Goal: Navigation & Orientation: Find specific page/section

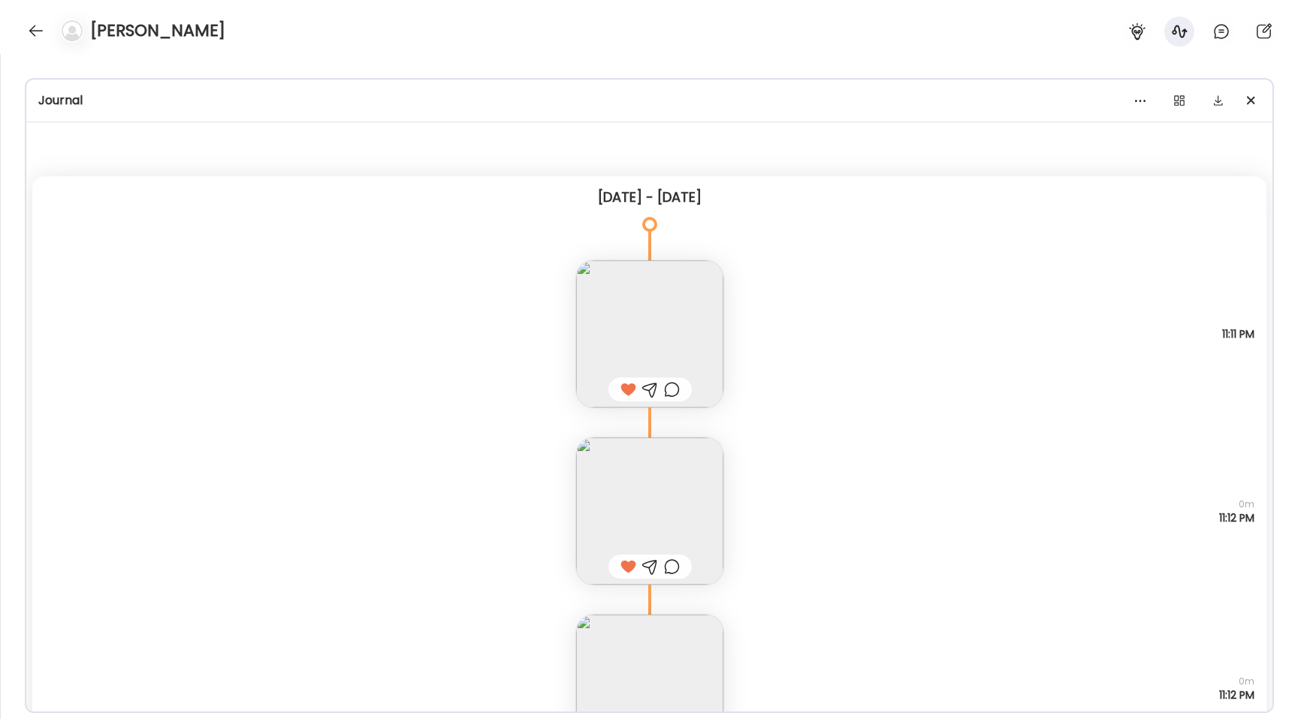
click at [22, 36] on div "[PERSON_NAME]" at bounding box center [649, 27] width 1298 height 54
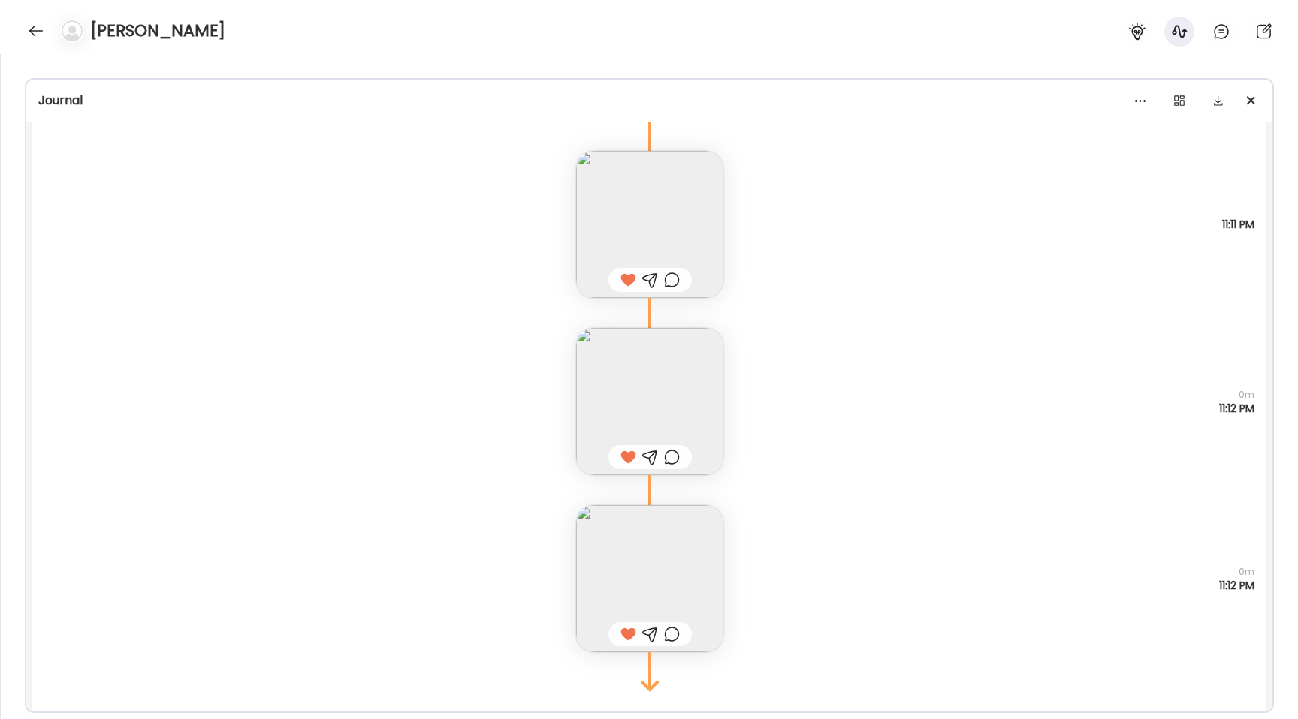
click at [24, 36] on div "[PERSON_NAME]" at bounding box center [649, 27] width 1298 height 54
click at [32, 30] on div at bounding box center [36, 31] width 24 height 24
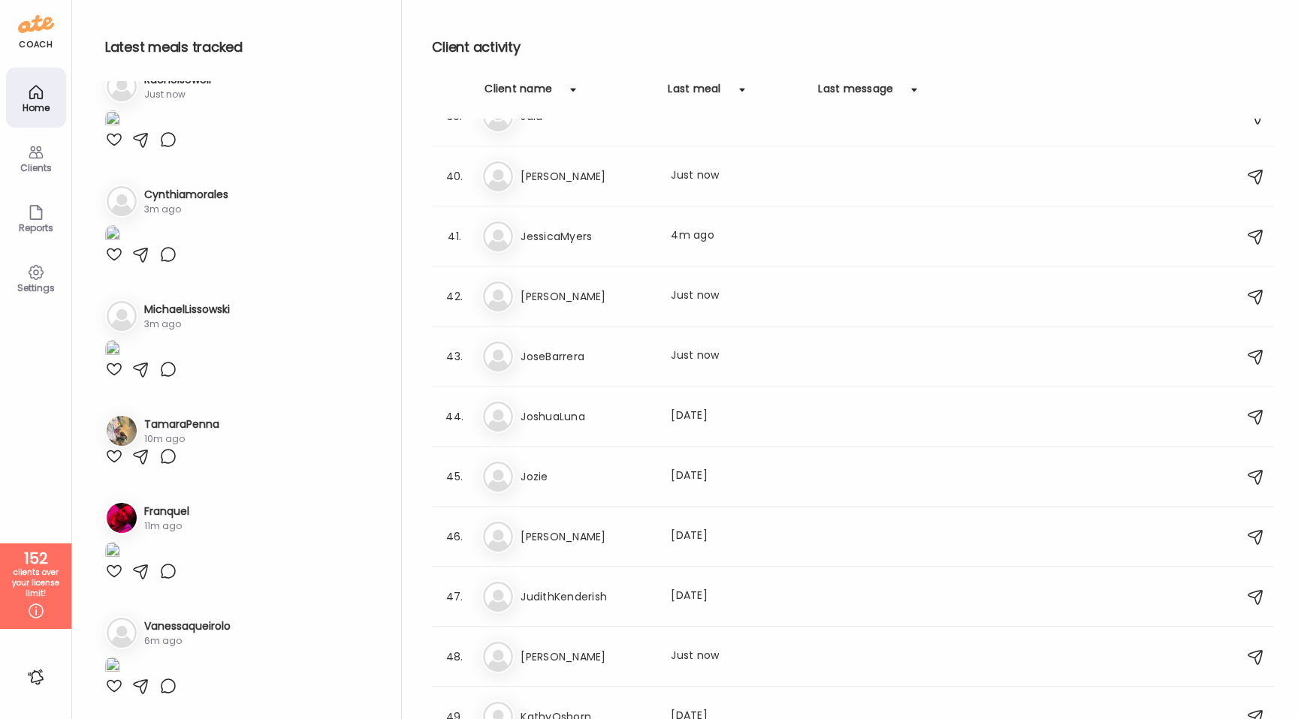
scroll to position [2375, 0]
click at [578, 412] on h3 "Jozie" at bounding box center [586, 418] width 132 height 18
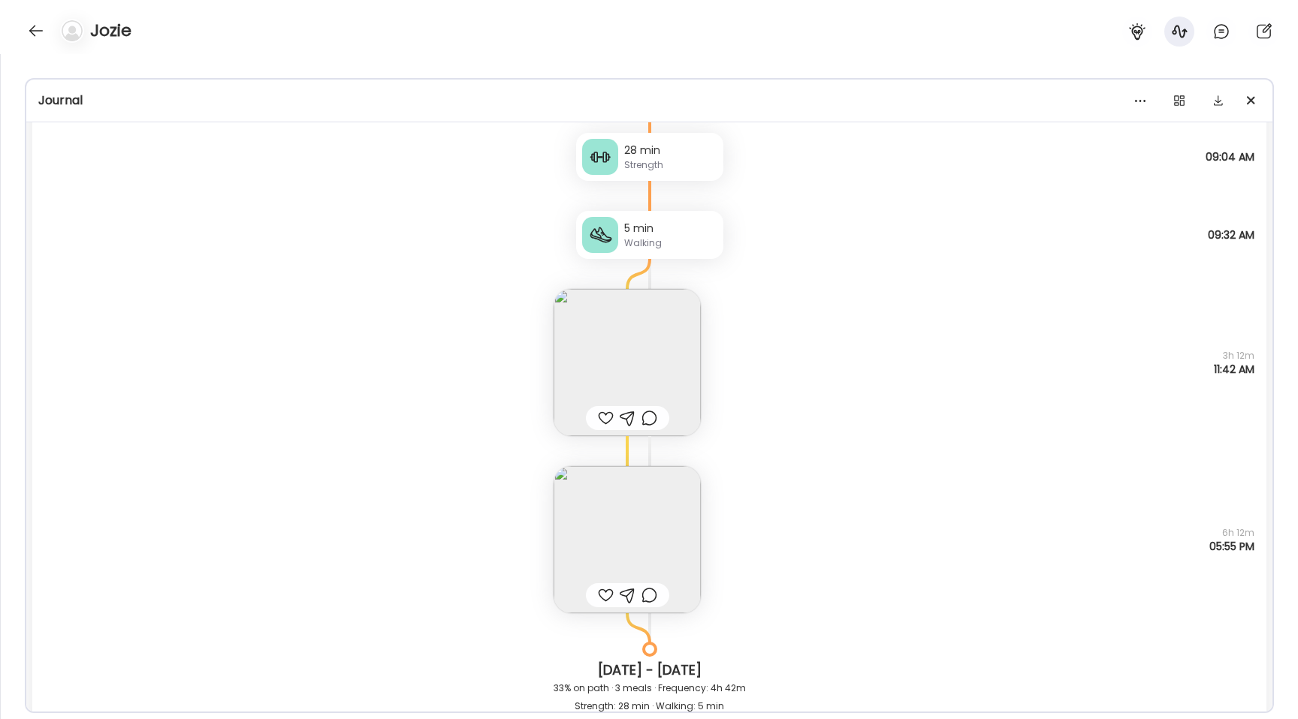
scroll to position [6091, 0]
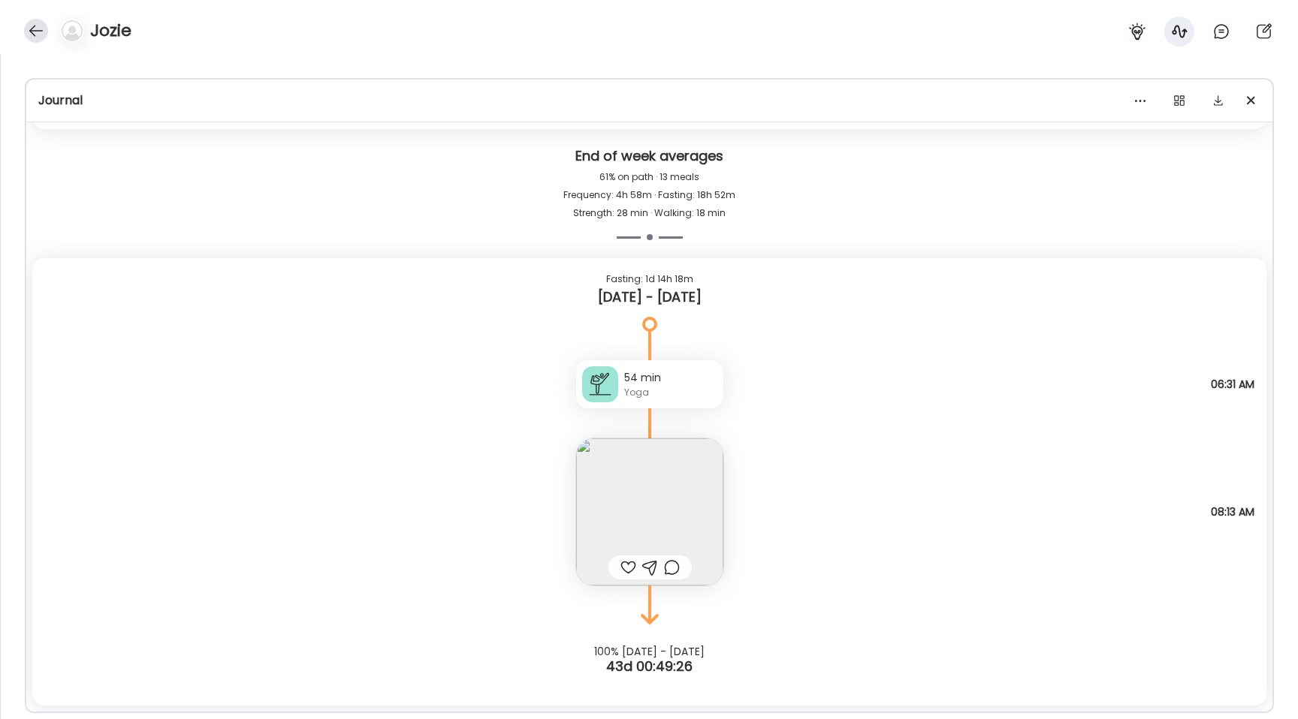
click at [26, 29] on div at bounding box center [36, 31] width 24 height 24
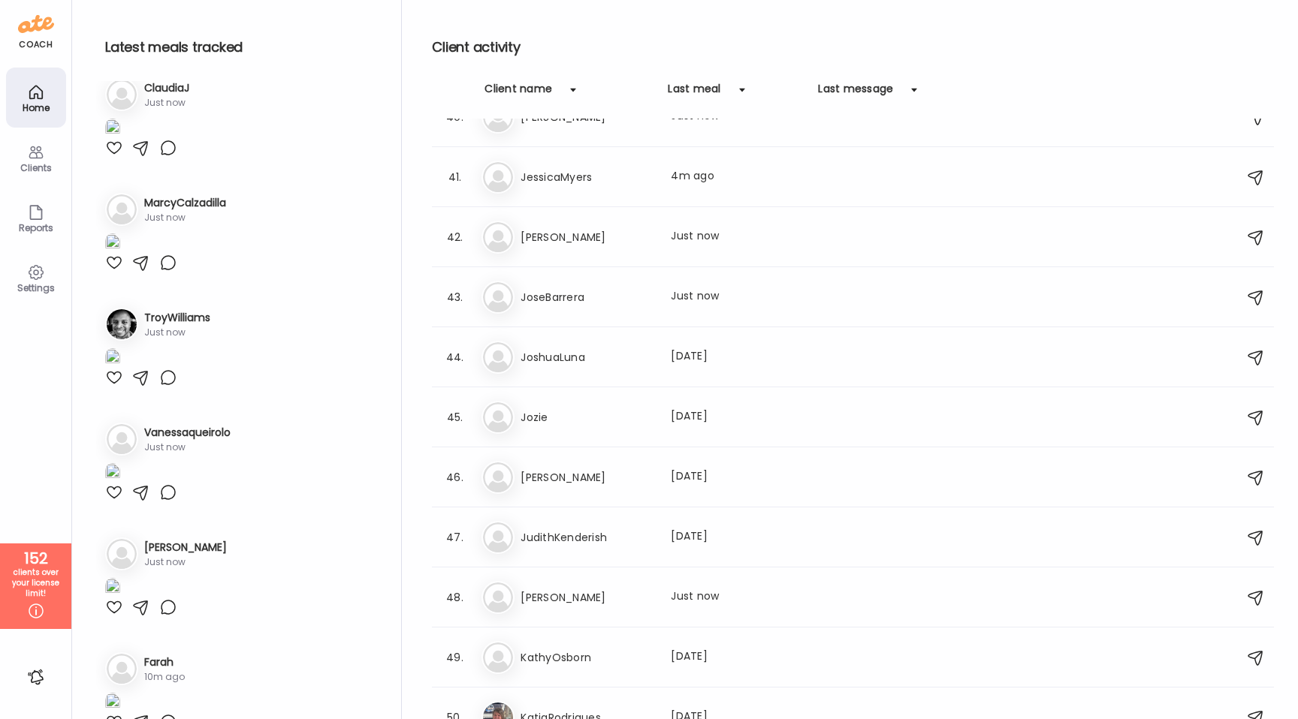
scroll to position [0, 0]
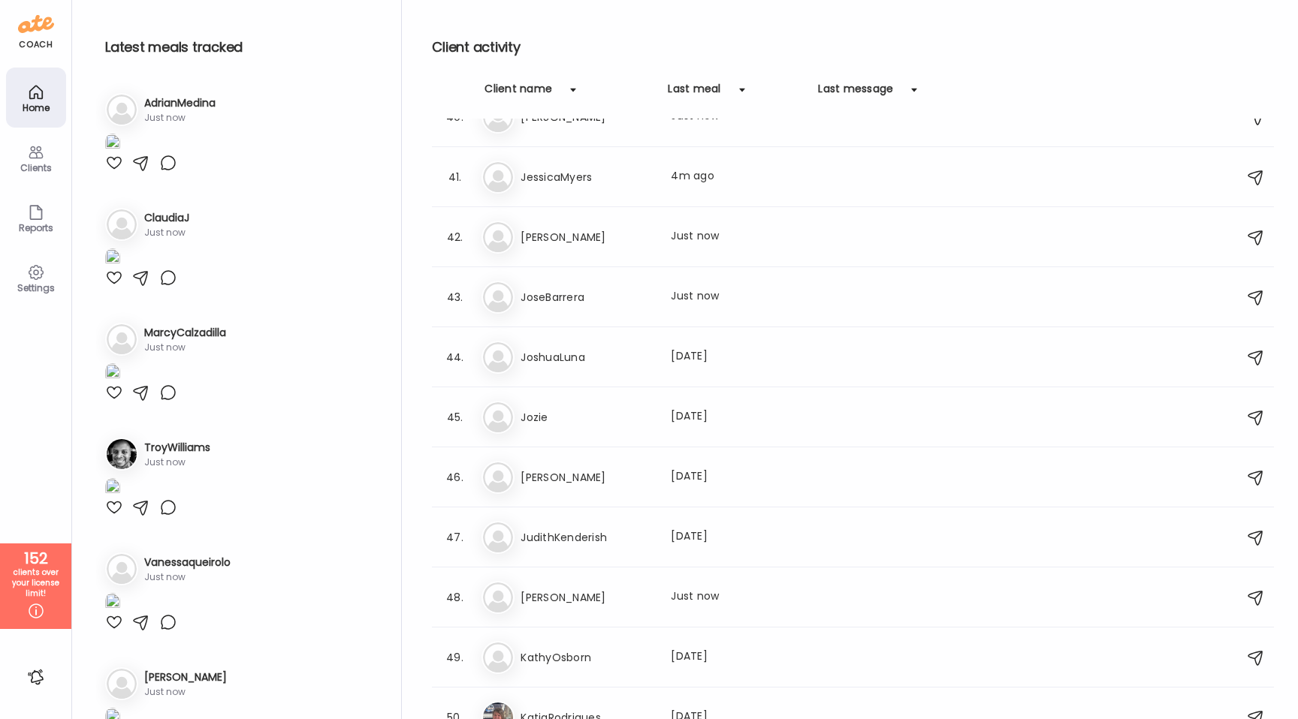
click at [106, 172] on div at bounding box center [114, 163] width 18 height 18
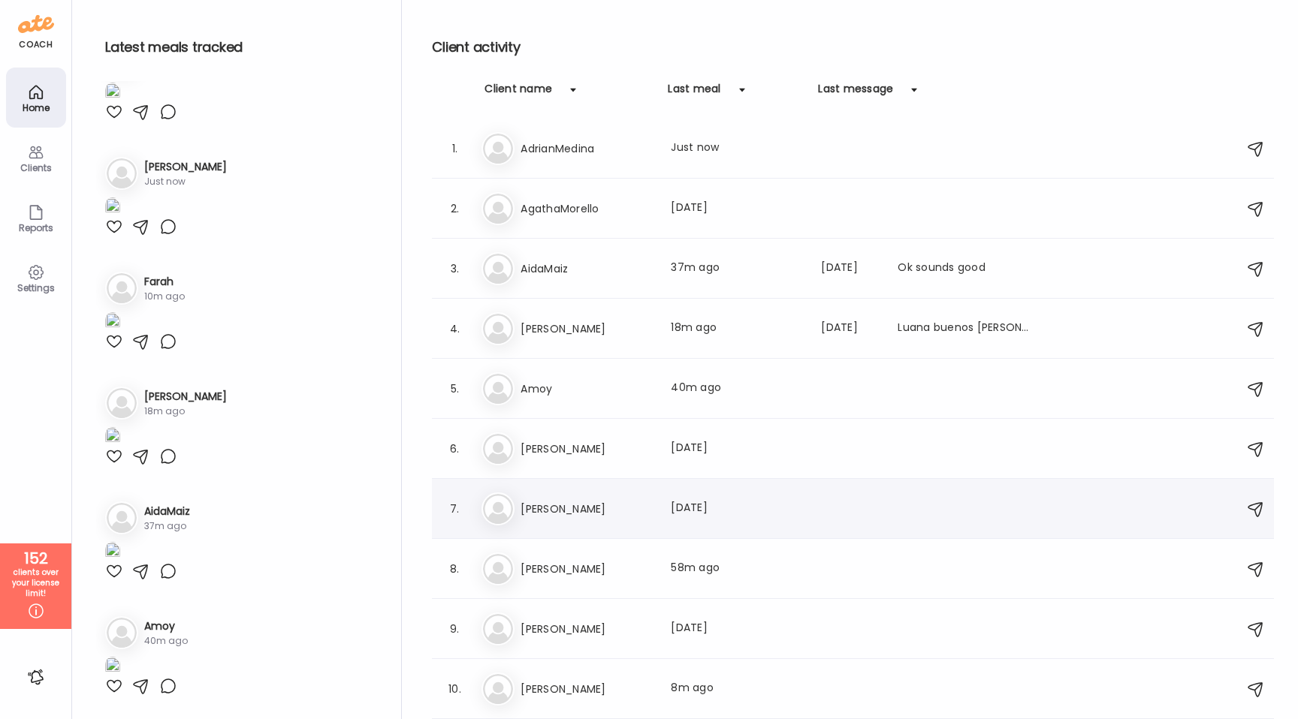
click at [607, 503] on h3 "[PERSON_NAME]" at bounding box center [586, 509] width 132 height 18
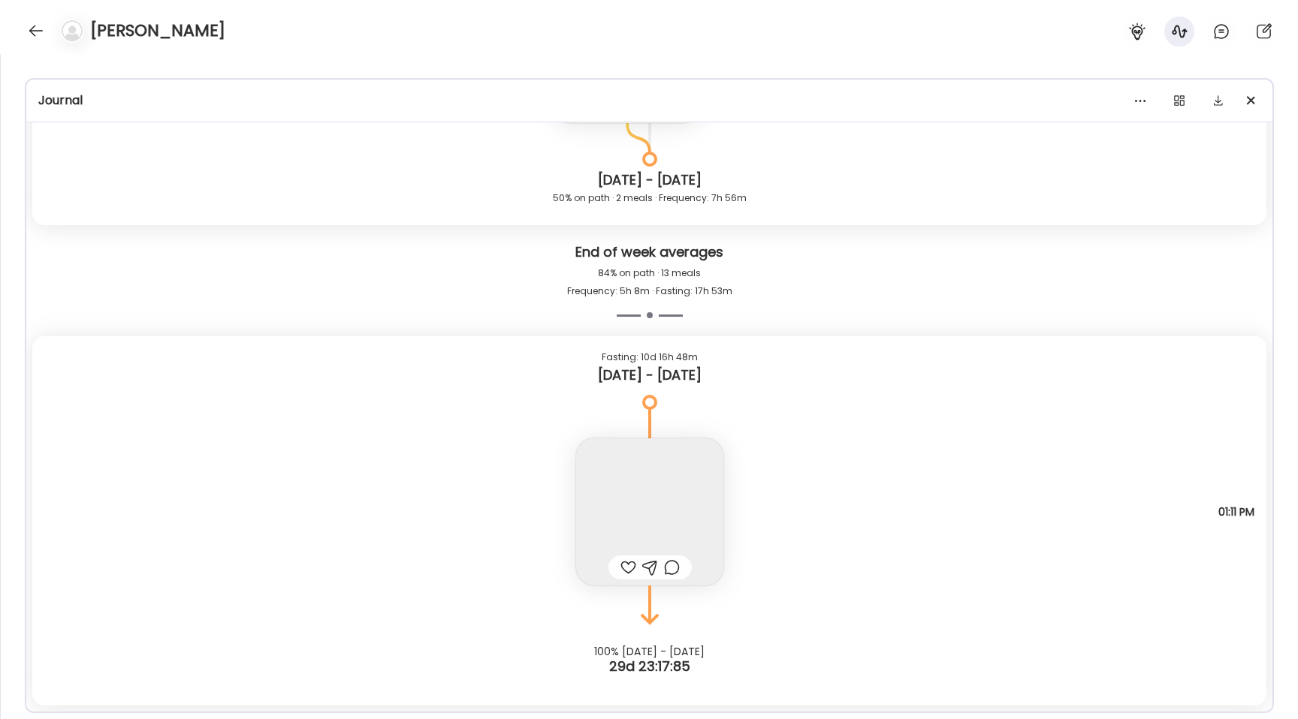
scroll to position [6893, 0]
click at [23, 36] on div "[PERSON_NAME]" at bounding box center [649, 27] width 1298 height 54
click at [27, 35] on div at bounding box center [36, 31] width 24 height 24
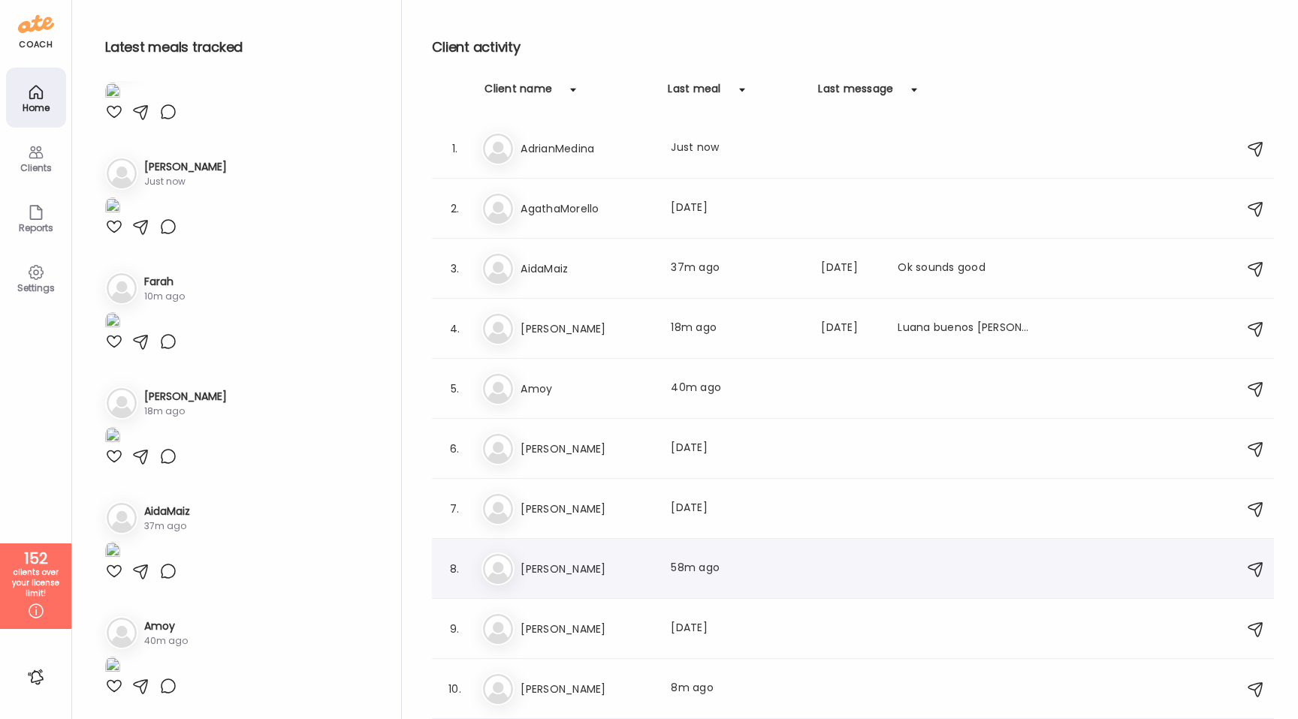
click at [577, 547] on div "8. An [PERSON_NAME] Last meal: 58m ago" at bounding box center [853, 569] width 842 height 60
click at [577, 563] on h3 "[PERSON_NAME]" at bounding box center [586, 569] width 132 height 18
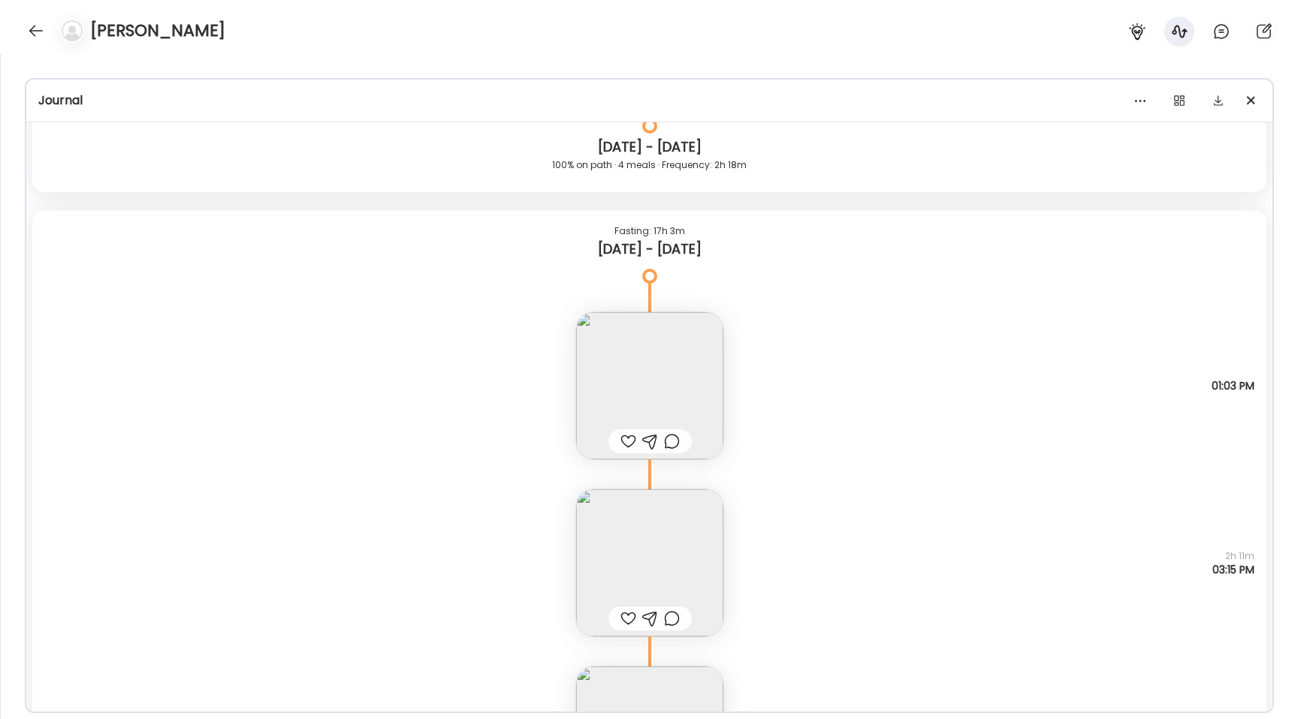
scroll to position [15414, 0]
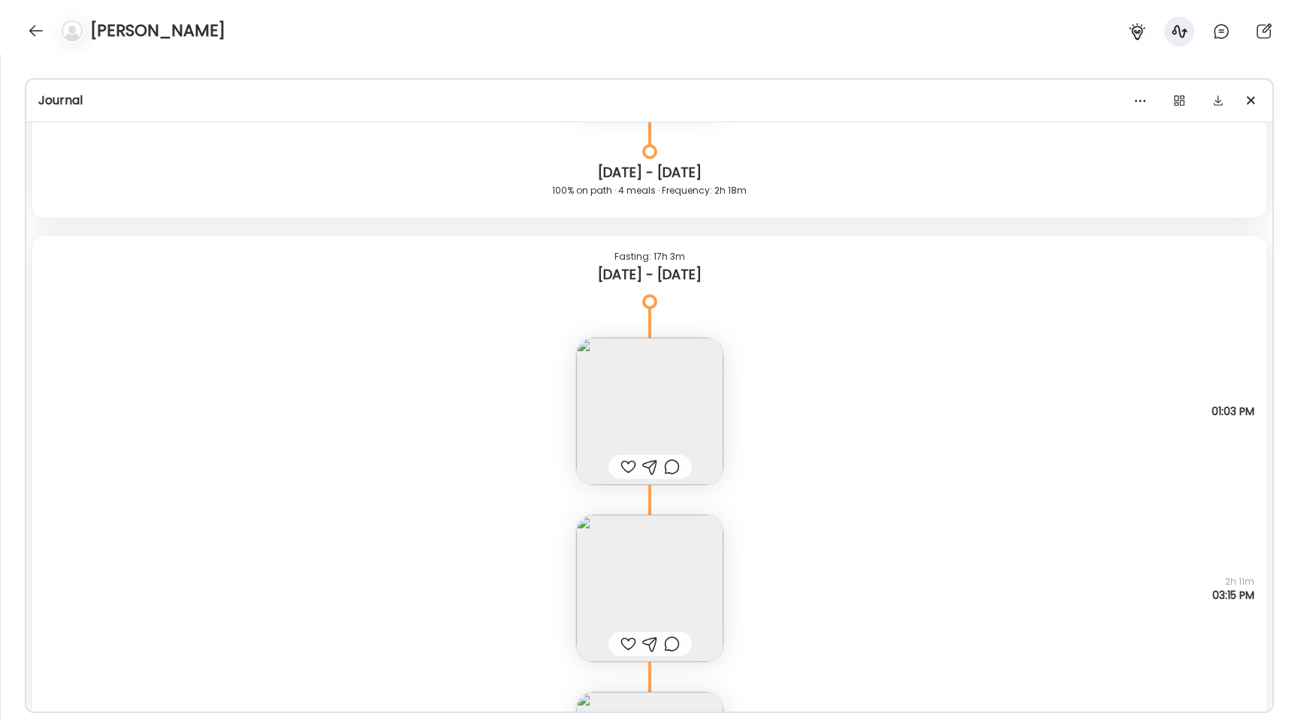
click at [633, 389] on img at bounding box center [649, 411] width 147 height 147
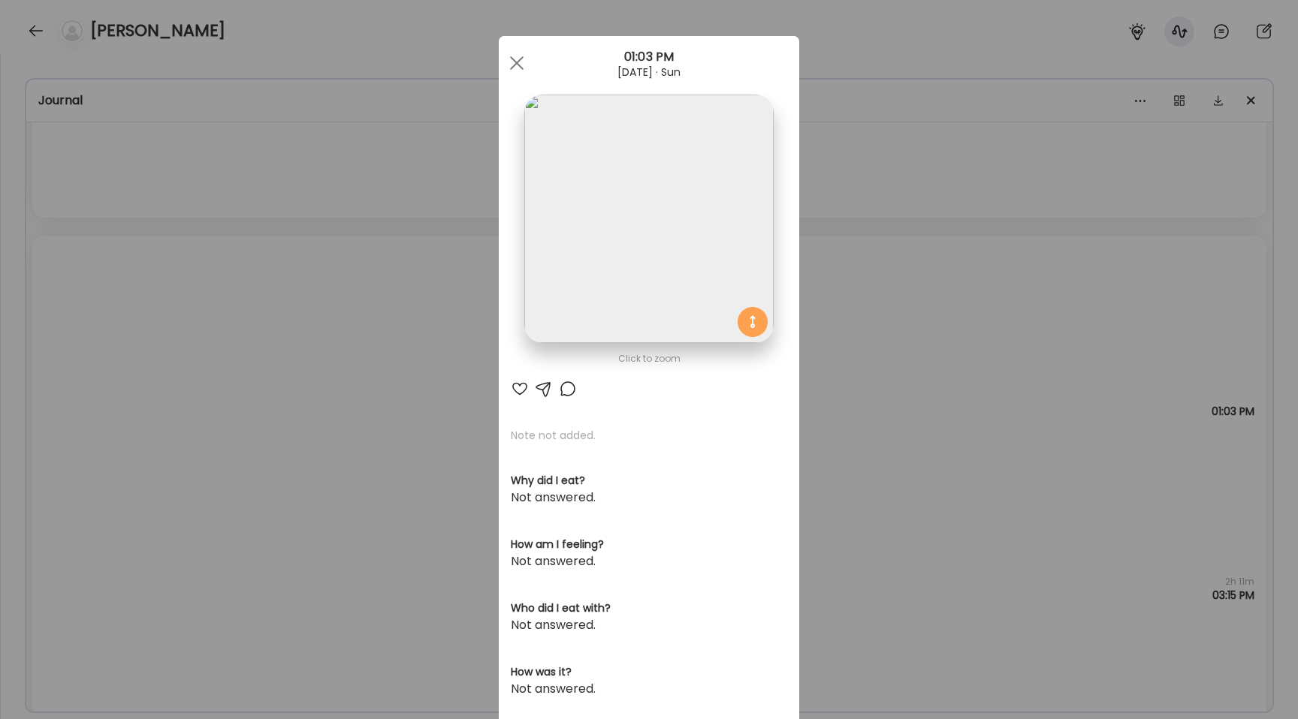
click at [600, 262] on img at bounding box center [648, 219] width 249 height 249
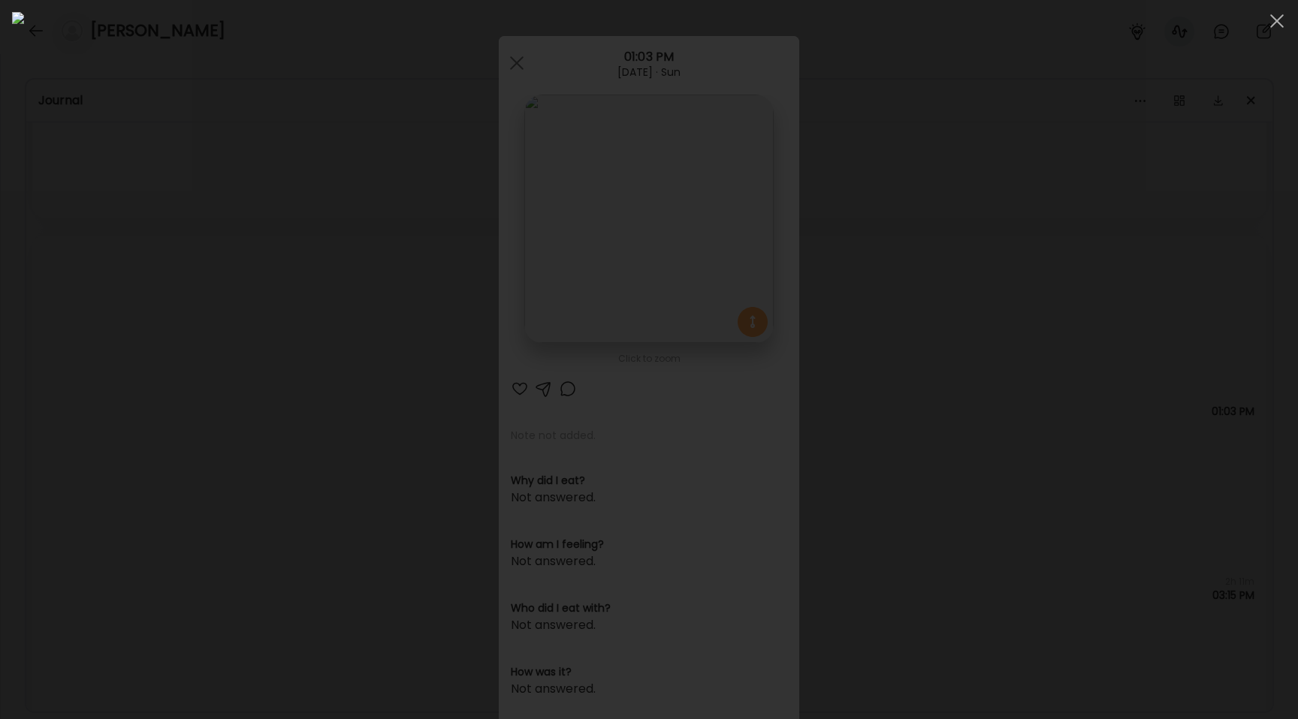
click at [234, 423] on div at bounding box center [649, 359] width 1274 height 695
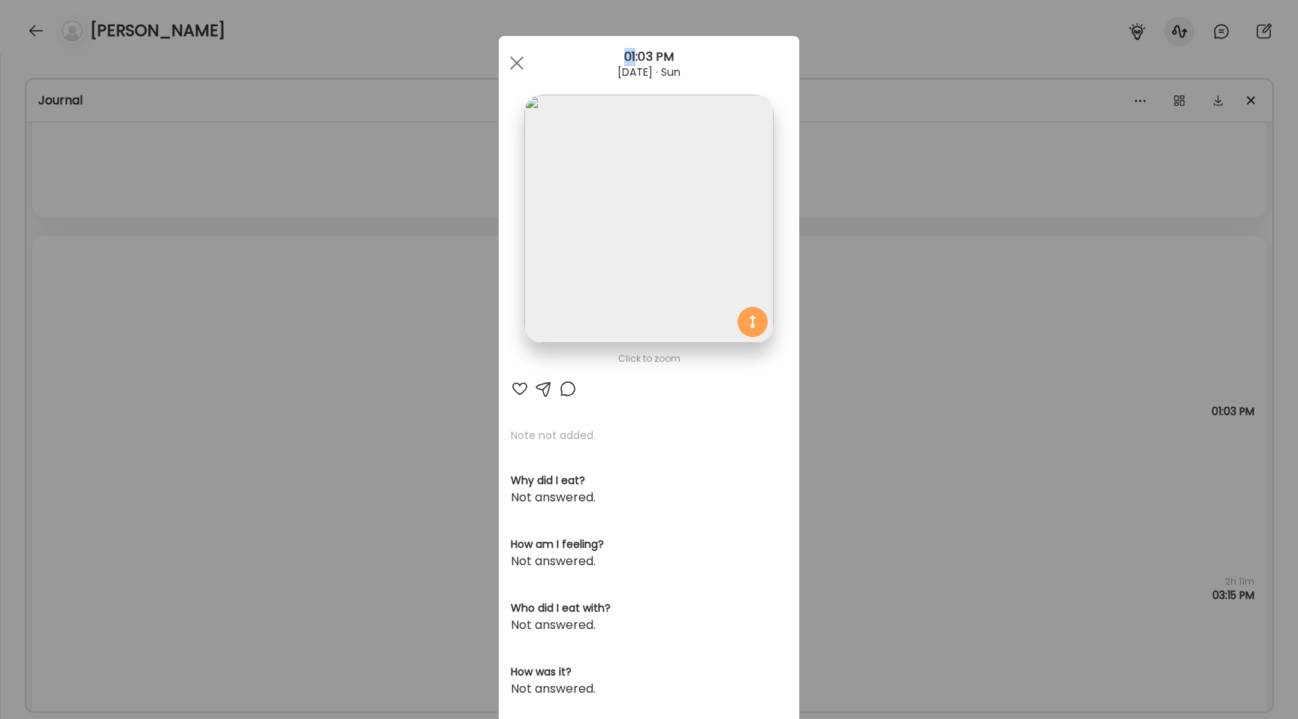
click at [234, 423] on div "Ate Coach Dashboard Wahoo! It’s official Take a moment to set up your Coach Pro…" at bounding box center [649, 359] width 1298 height 719
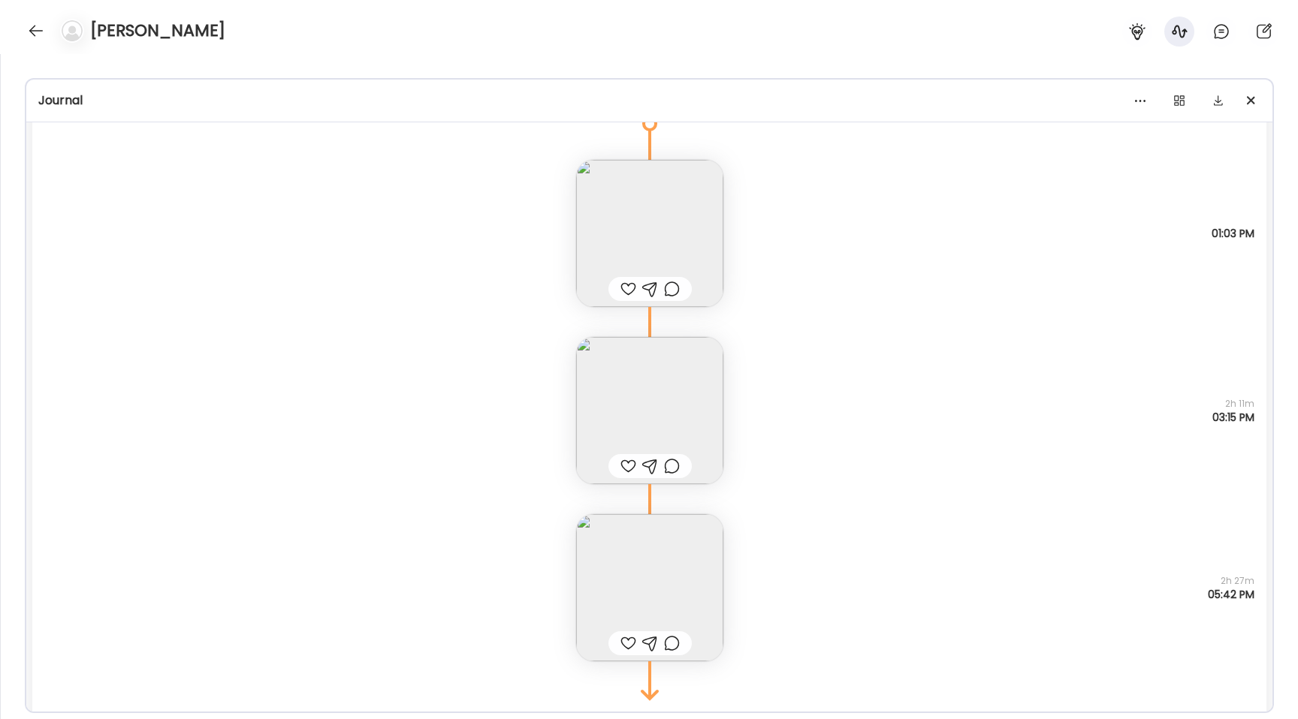
scroll to position [15668, 0]
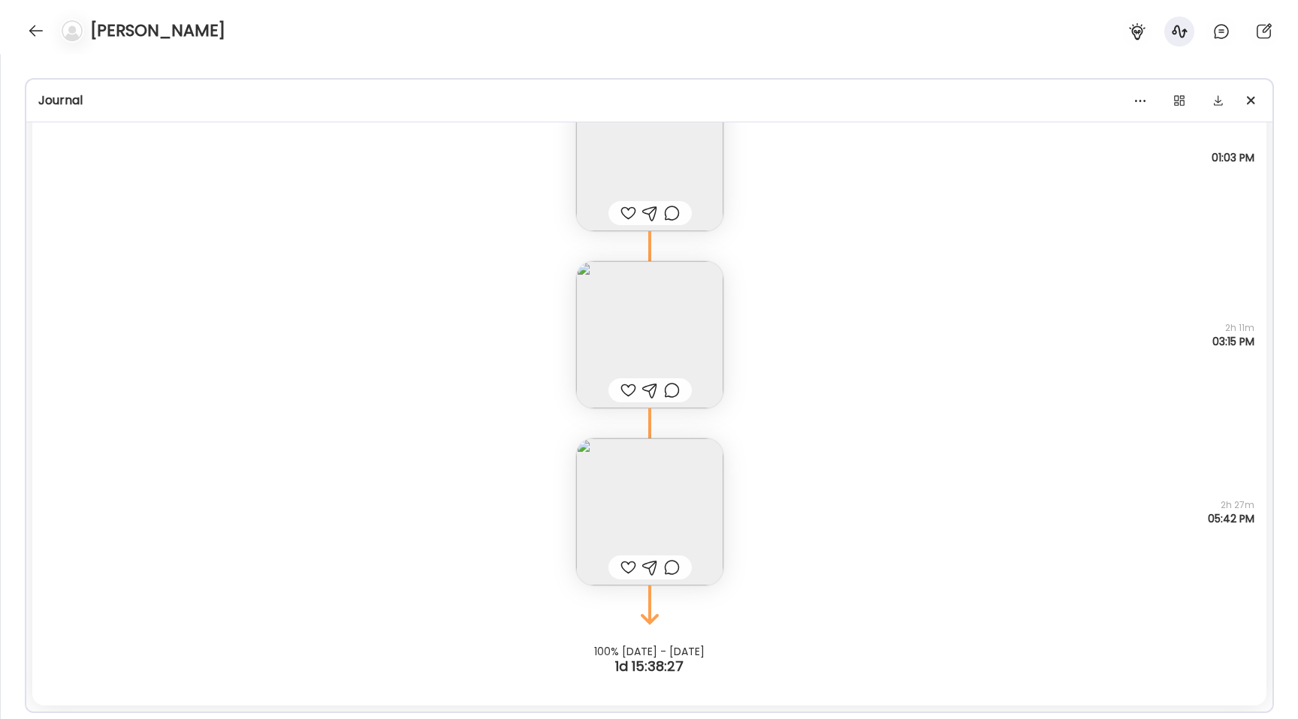
click at [628, 334] on img at bounding box center [649, 334] width 147 height 147
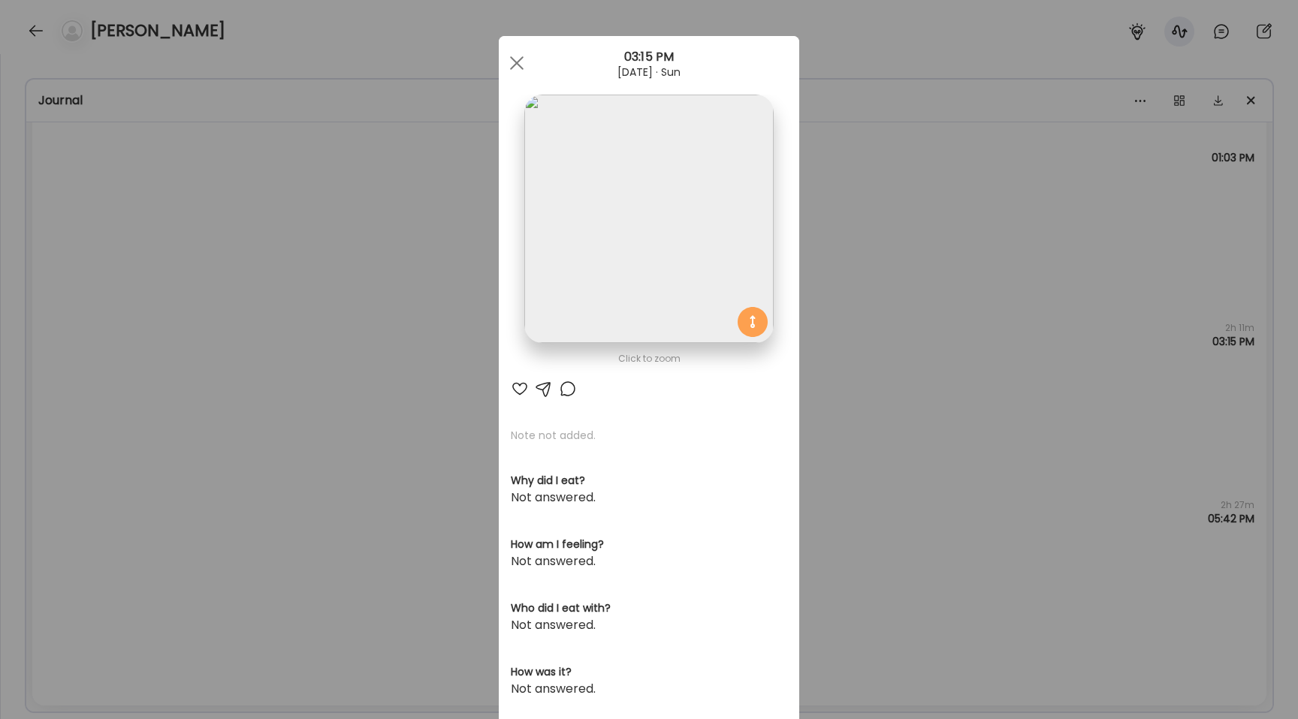
click at [615, 249] on img at bounding box center [648, 219] width 249 height 249
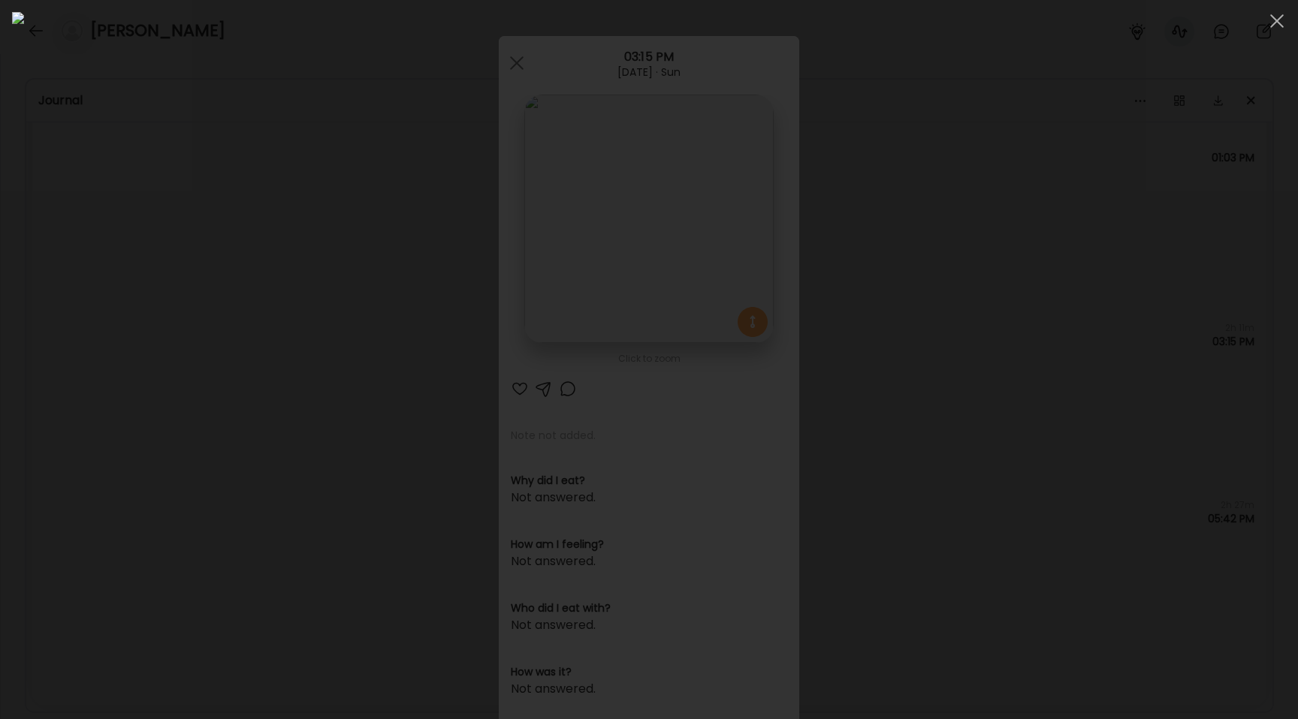
click at [258, 314] on div at bounding box center [649, 359] width 1274 height 695
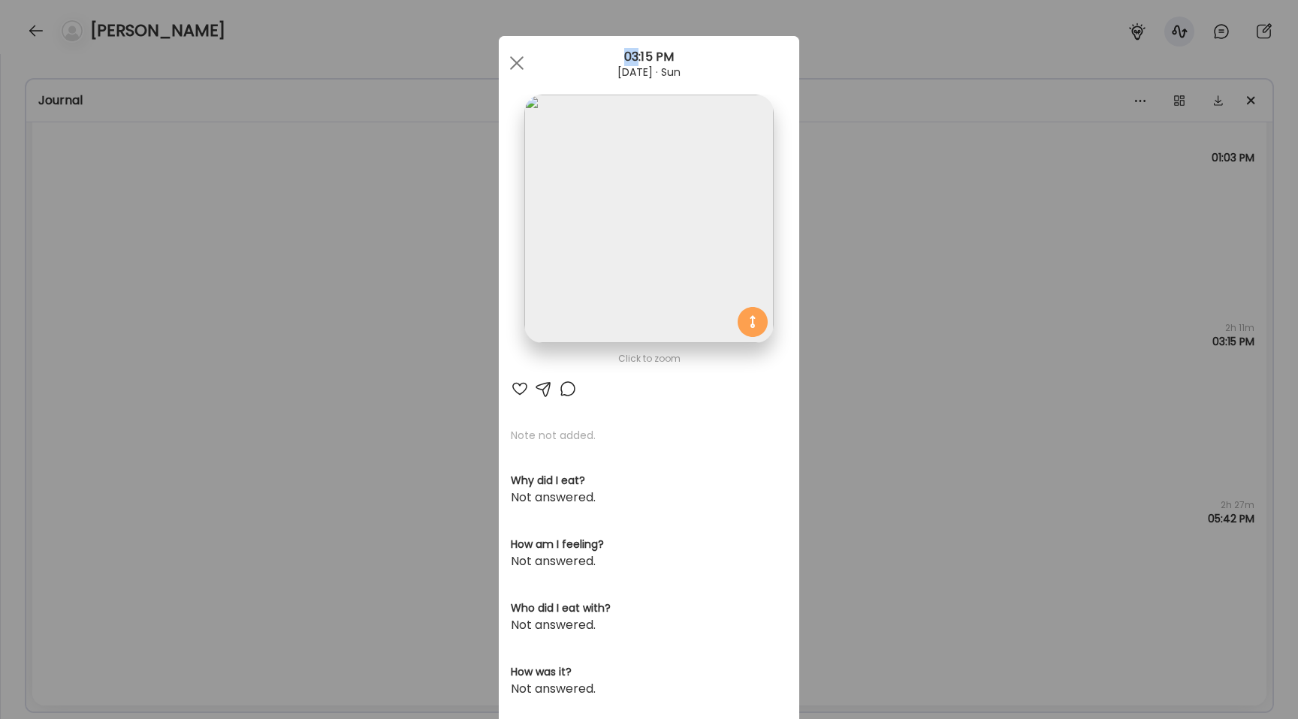
click at [258, 314] on div "Ate Coach Dashboard Wahoo! It’s official Take a moment to set up your Coach Pro…" at bounding box center [649, 359] width 1298 height 719
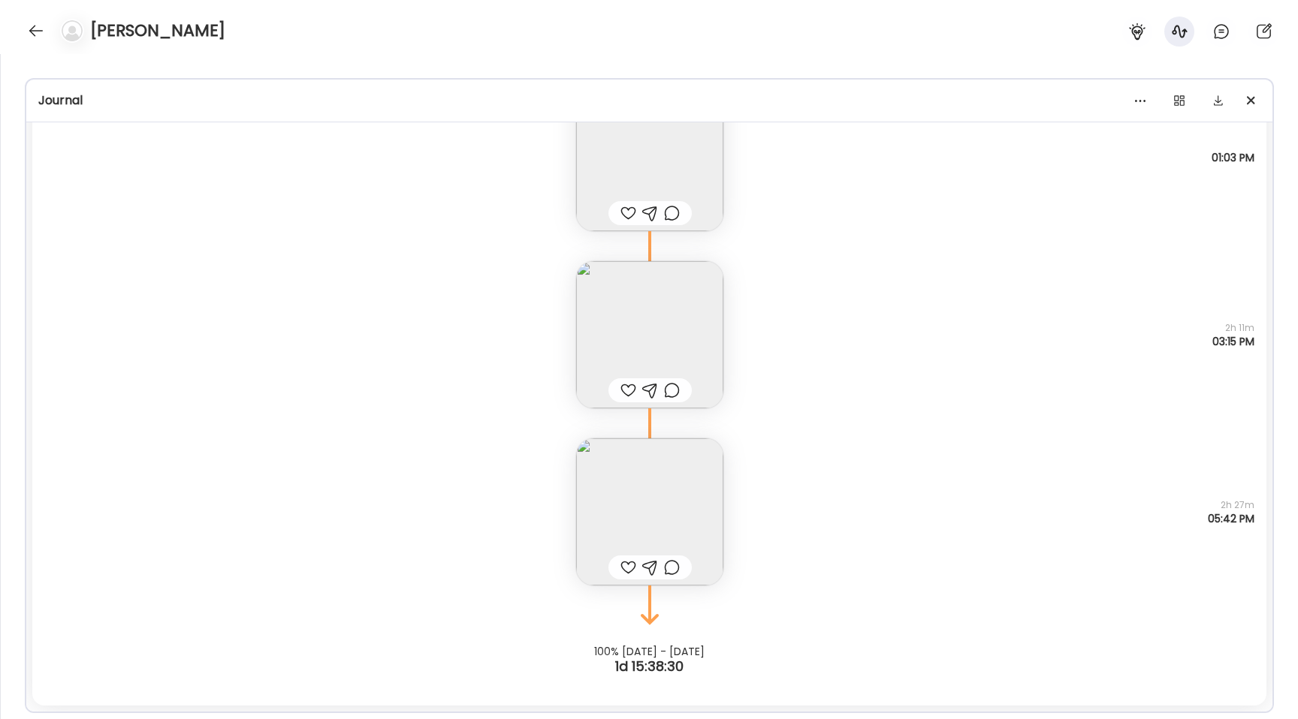
click at [650, 496] on img at bounding box center [649, 512] width 147 height 147
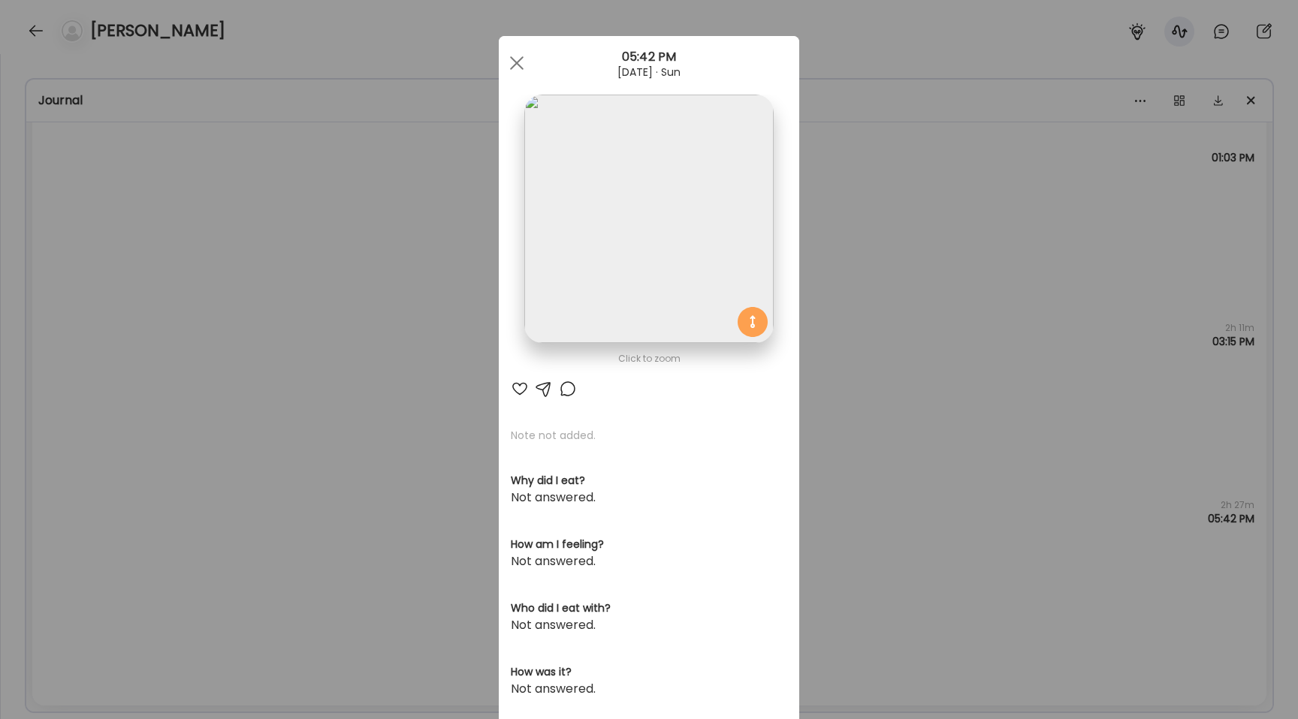
click at [599, 270] on img at bounding box center [648, 219] width 249 height 249
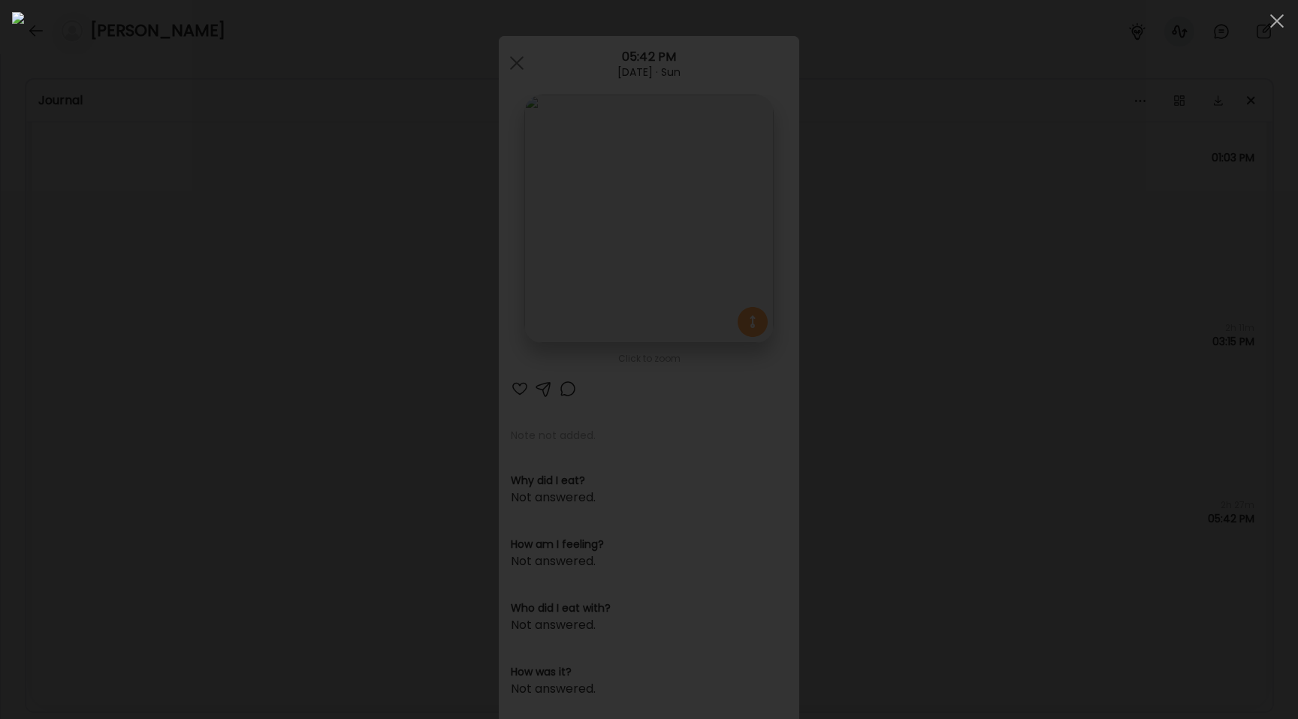
click at [214, 299] on div at bounding box center [649, 359] width 1274 height 695
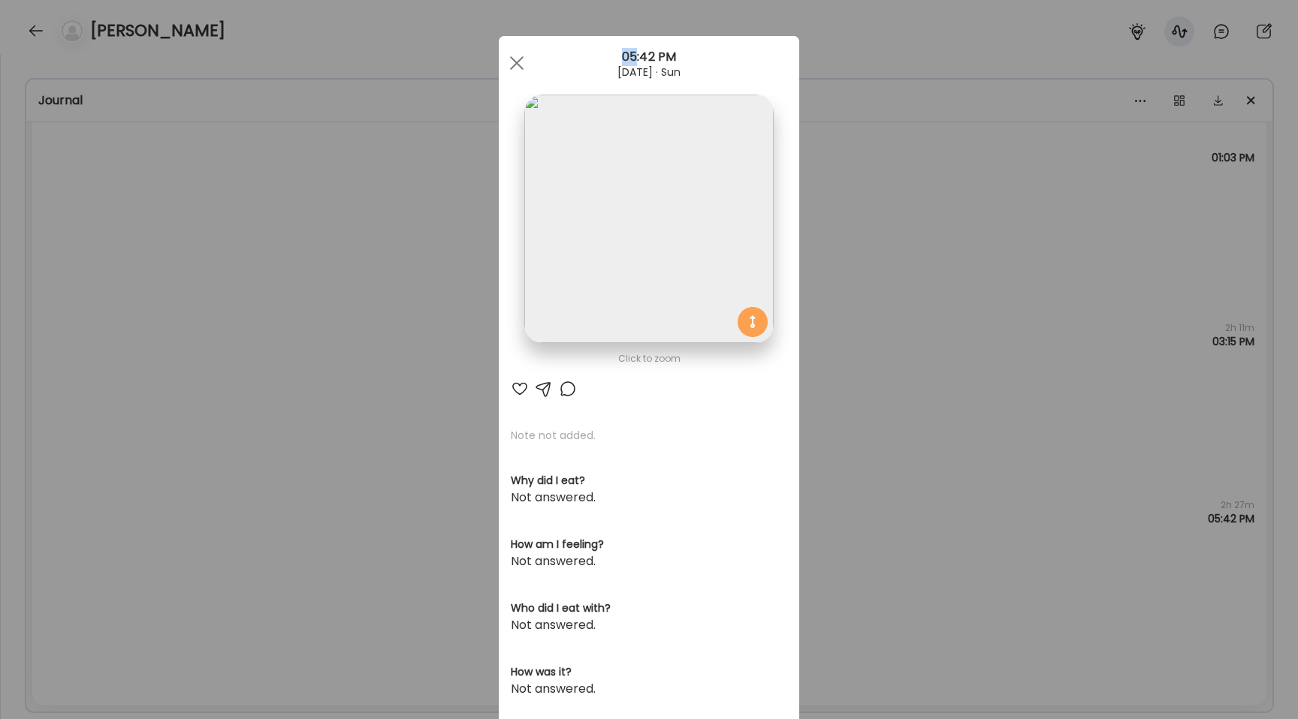
click at [214, 299] on div "Ate Coach Dashboard Wahoo! It’s official Take a moment to set up your Coach Pro…" at bounding box center [649, 359] width 1298 height 719
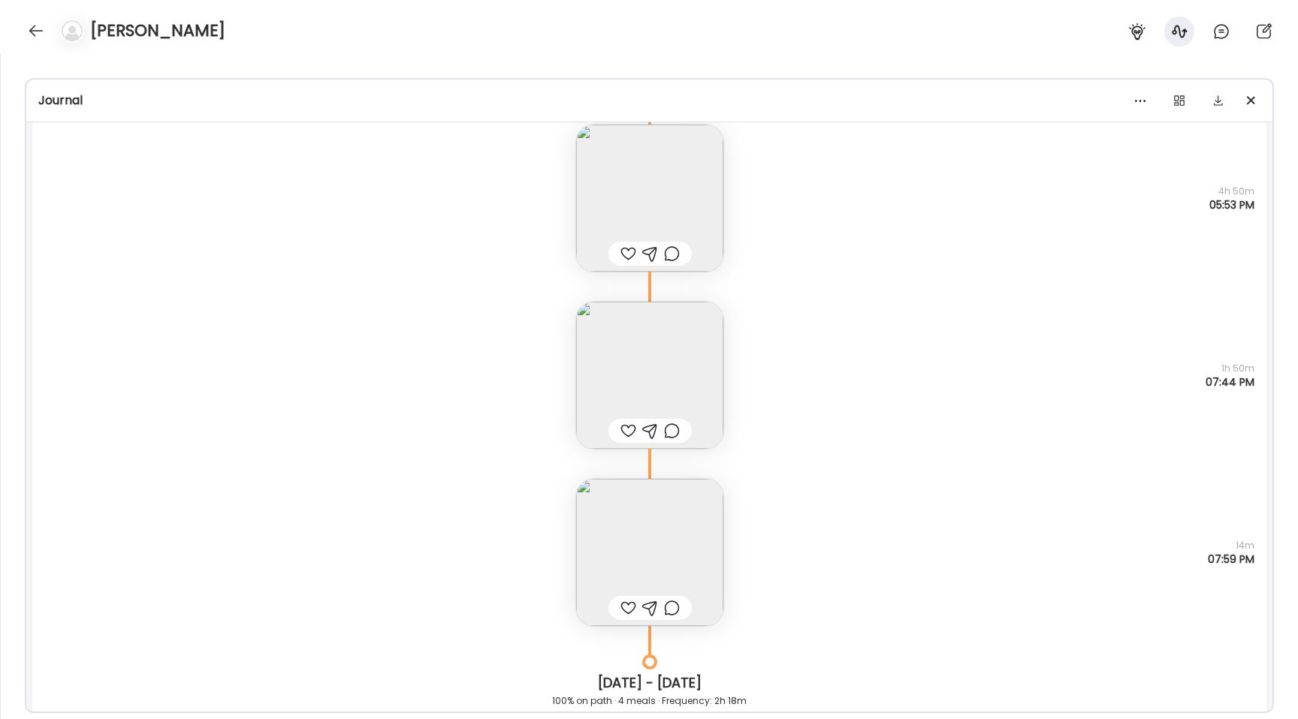
scroll to position [14939, 0]
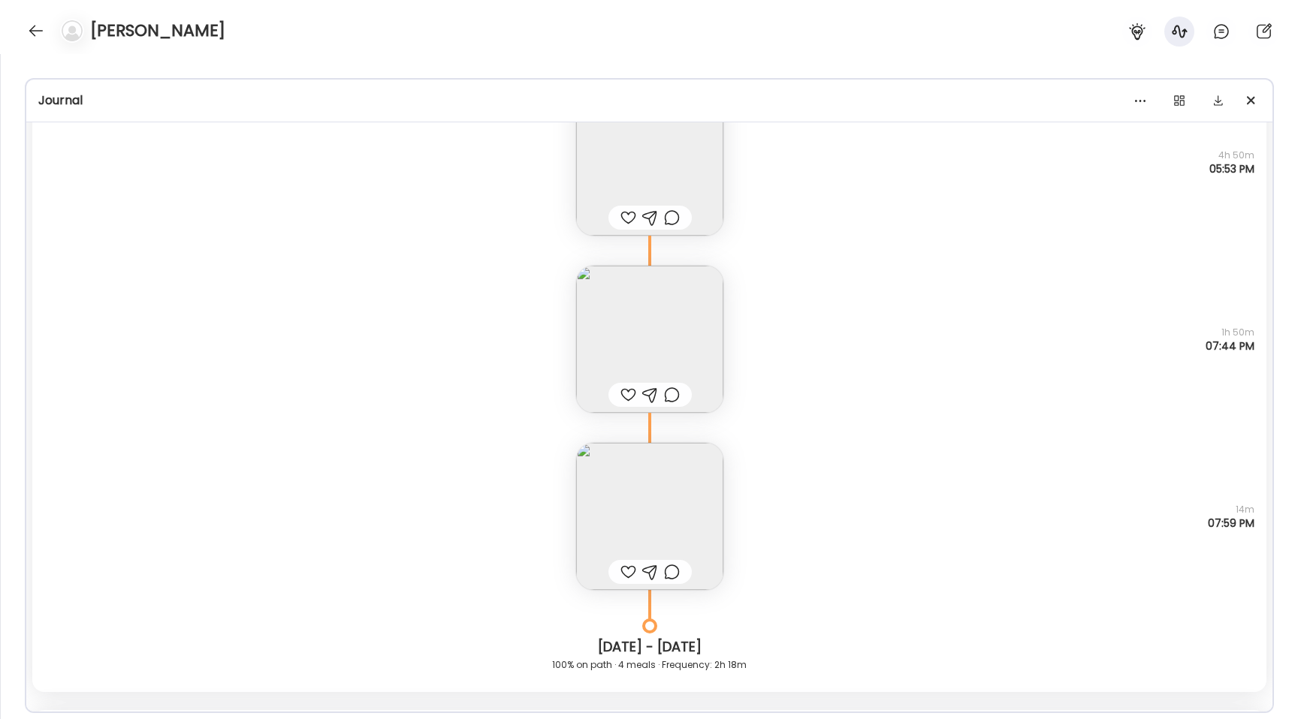
click at [605, 481] on img at bounding box center [649, 516] width 147 height 147
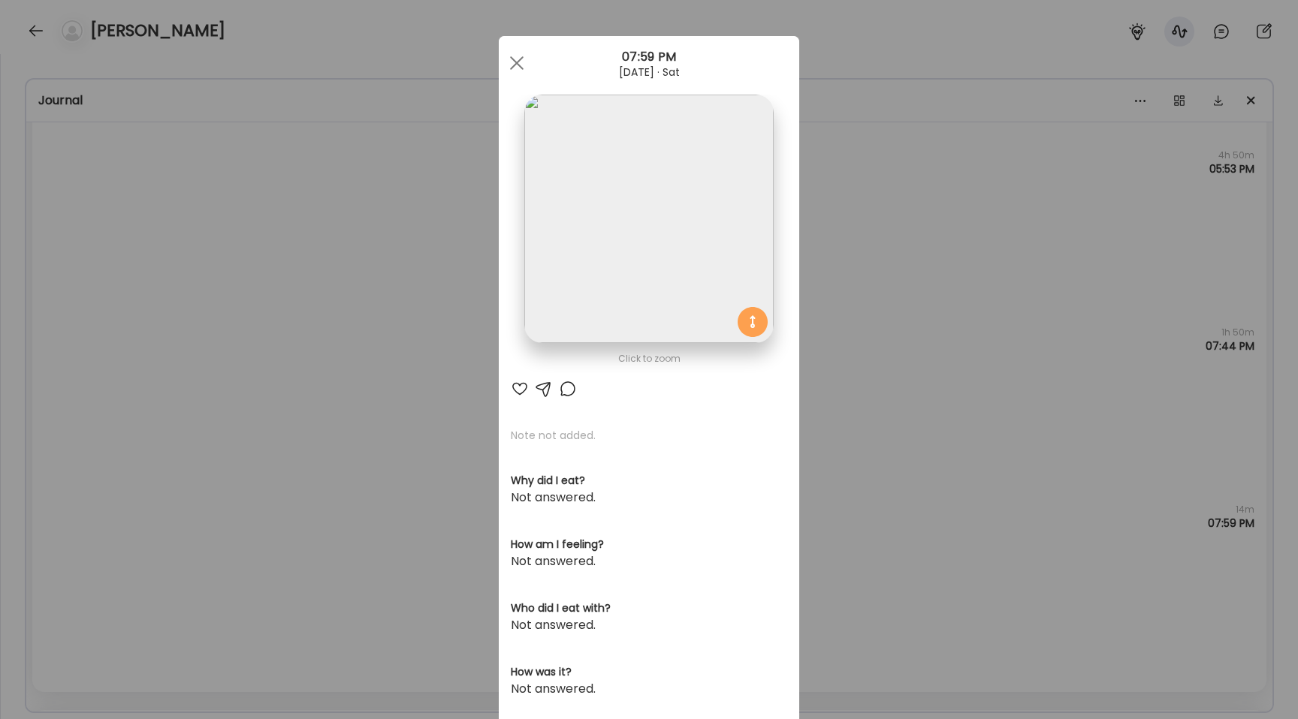
click at [564, 279] on img at bounding box center [648, 219] width 249 height 249
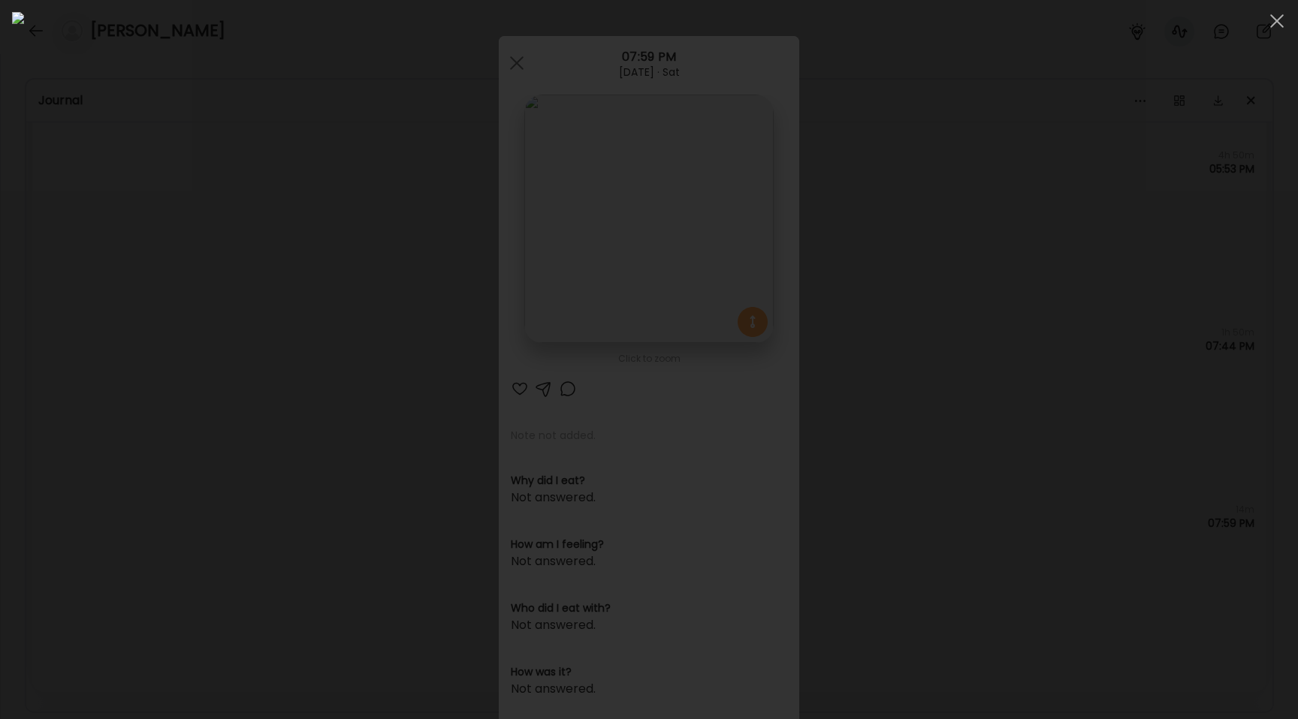
click at [161, 300] on div at bounding box center [649, 359] width 1274 height 695
click at [161, 300] on div "Ate Coach Dashboard Wahoo! It’s official Take a moment to set up your Coach Pro…" at bounding box center [649, 359] width 1298 height 719
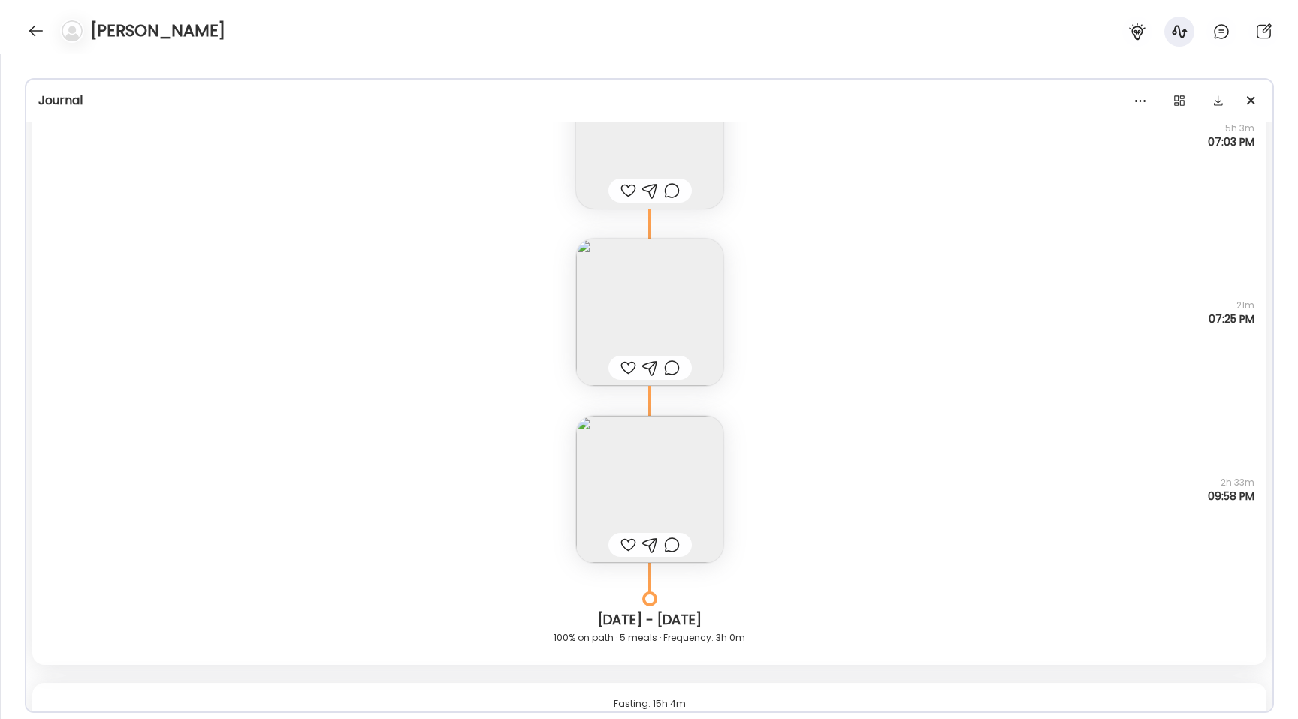
scroll to position [14058, 0]
click at [645, 455] on img at bounding box center [649, 497] width 147 height 147
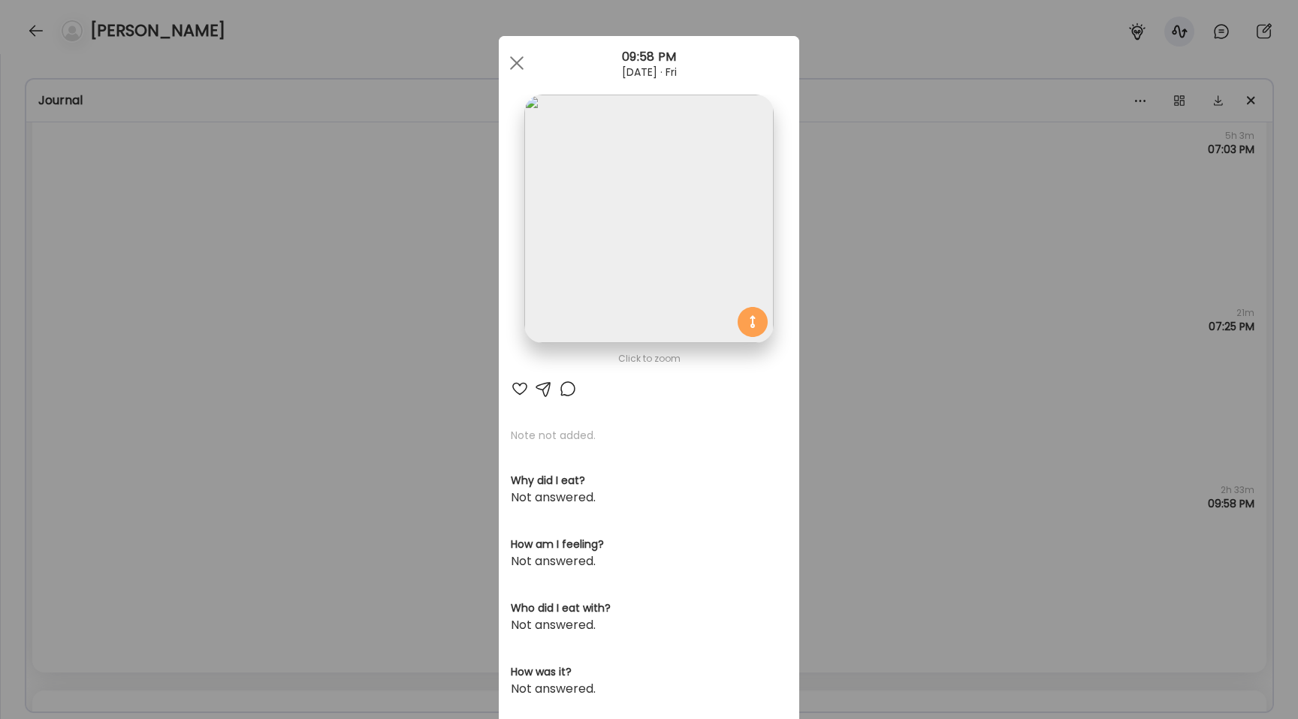
click at [581, 278] on img at bounding box center [648, 219] width 249 height 249
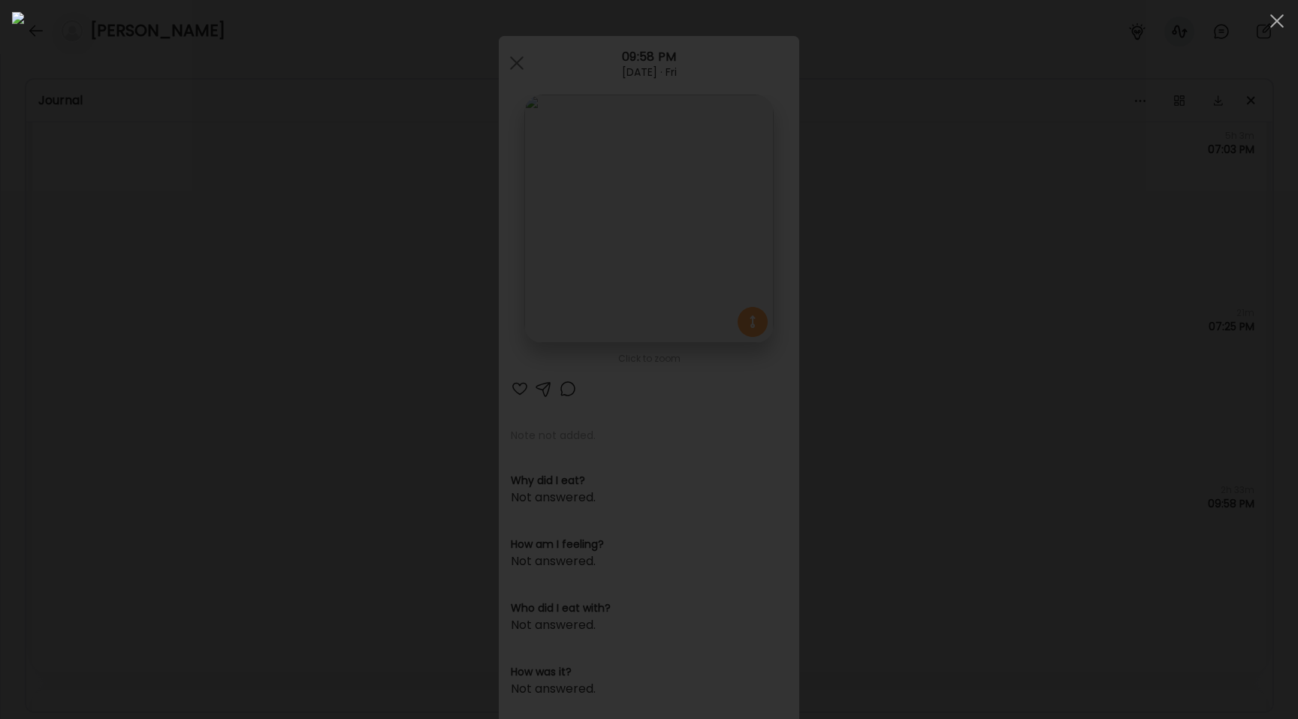
click at [204, 264] on div at bounding box center [649, 359] width 1274 height 695
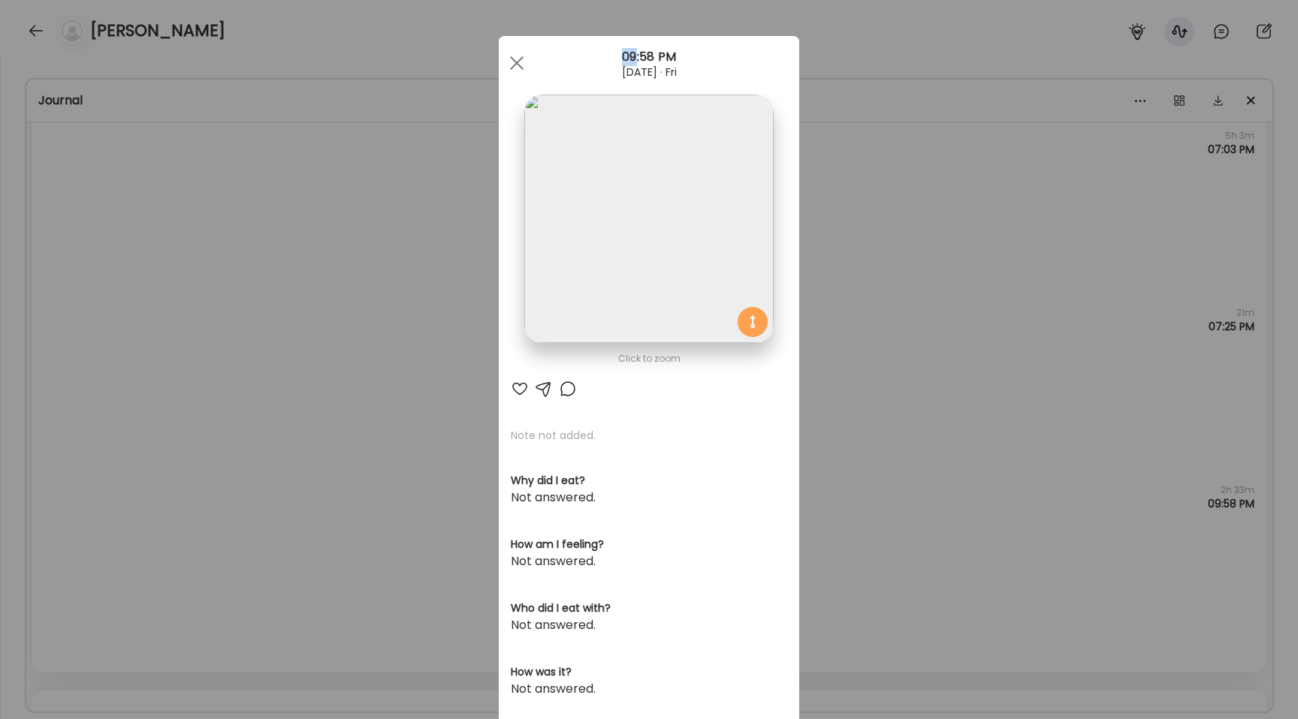
click at [204, 264] on div "Ate Coach Dashboard Wahoo! It’s official Take a moment to set up your Coach Pro…" at bounding box center [649, 359] width 1298 height 719
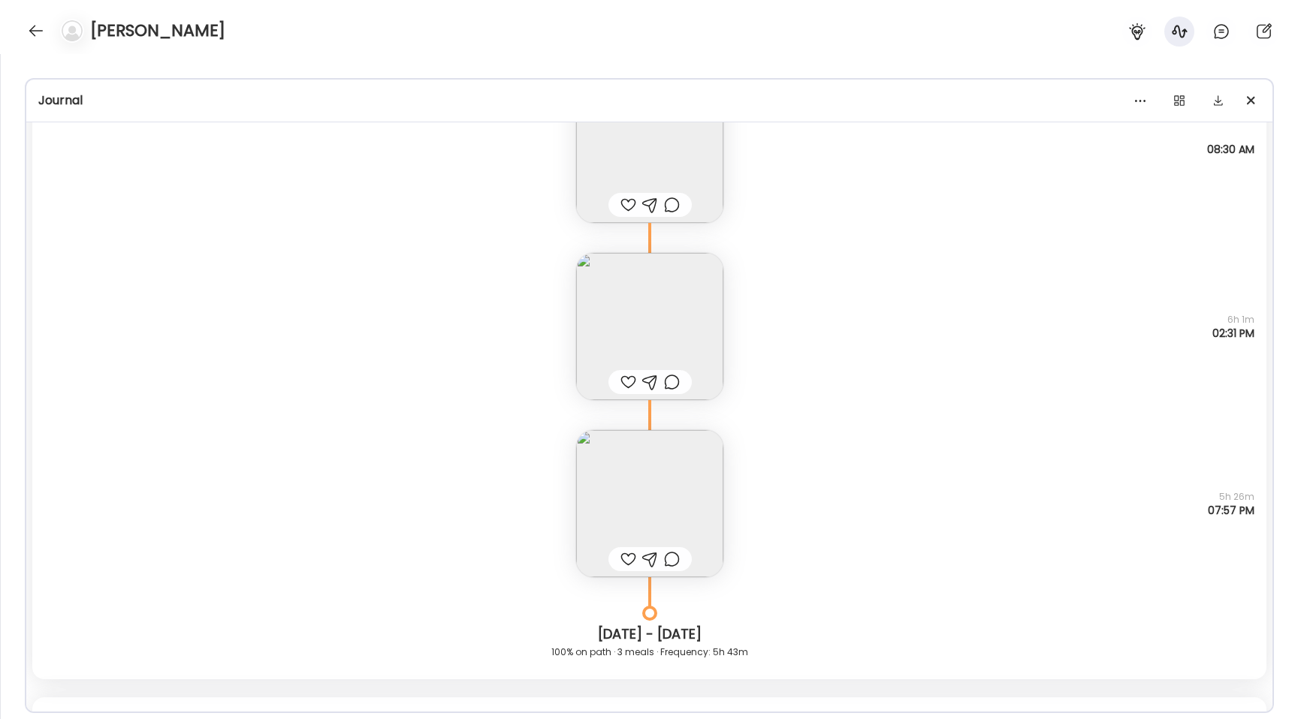
scroll to position [7456, 0]
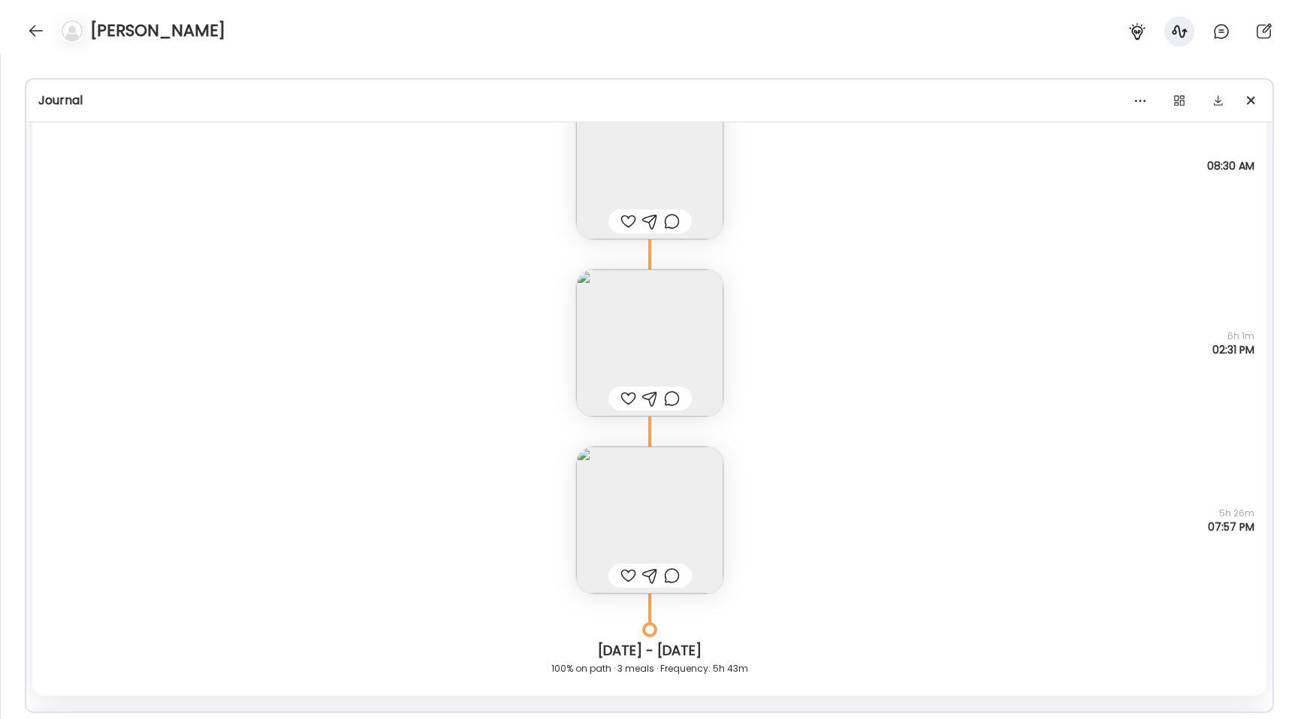
click at [605, 340] on img at bounding box center [649, 343] width 147 height 147
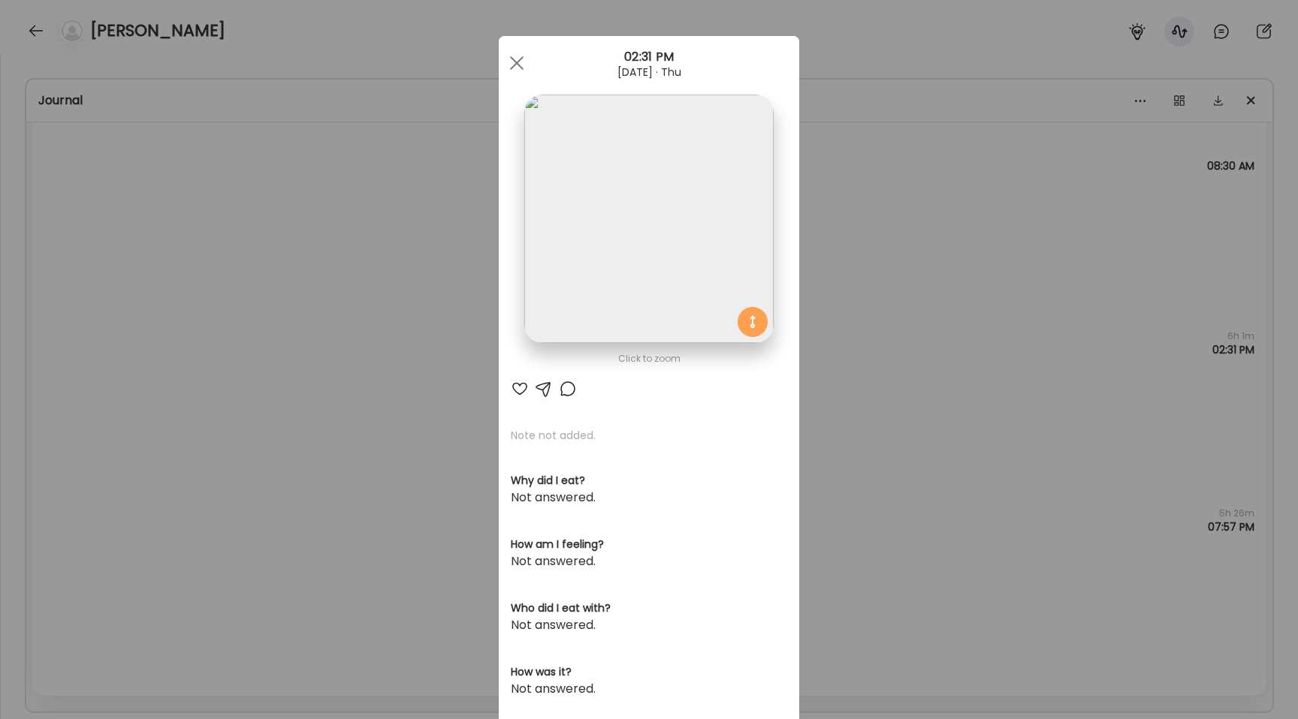
click at [605, 266] on img at bounding box center [648, 219] width 249 height 249
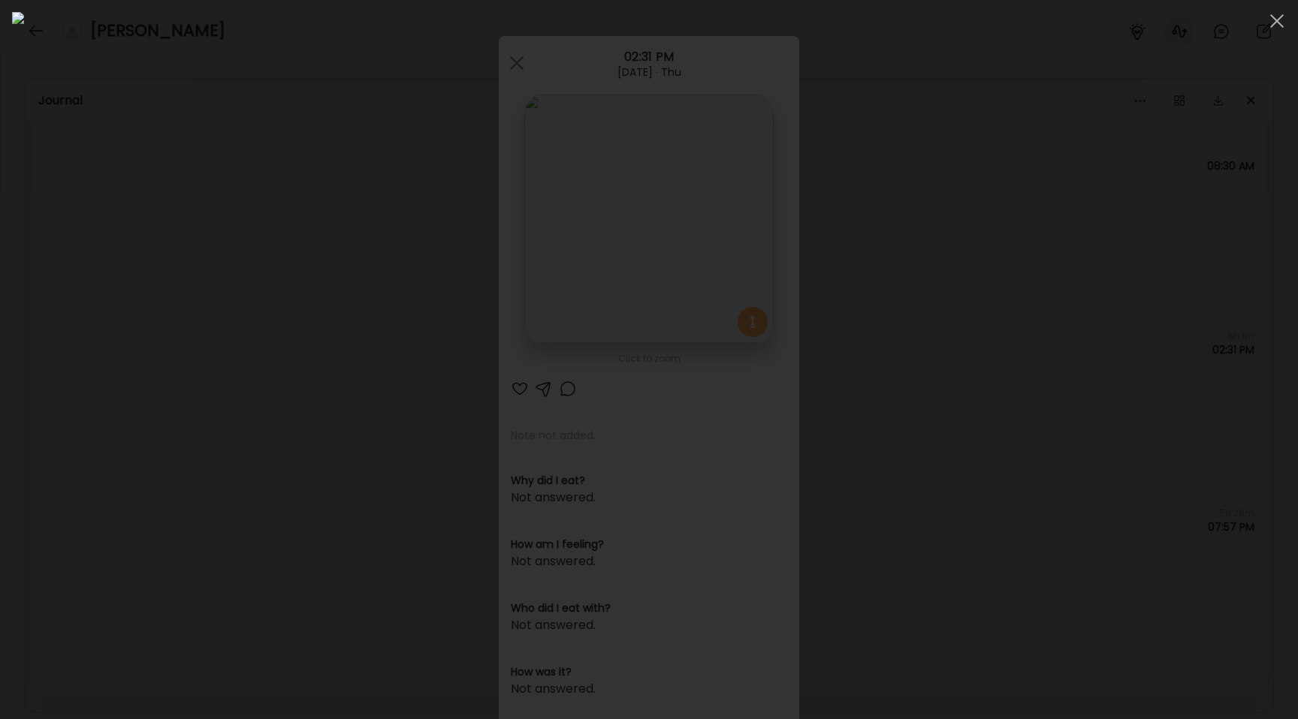
click at [191, 292] on div at bounding box center [649, 359] width 1274 height 695
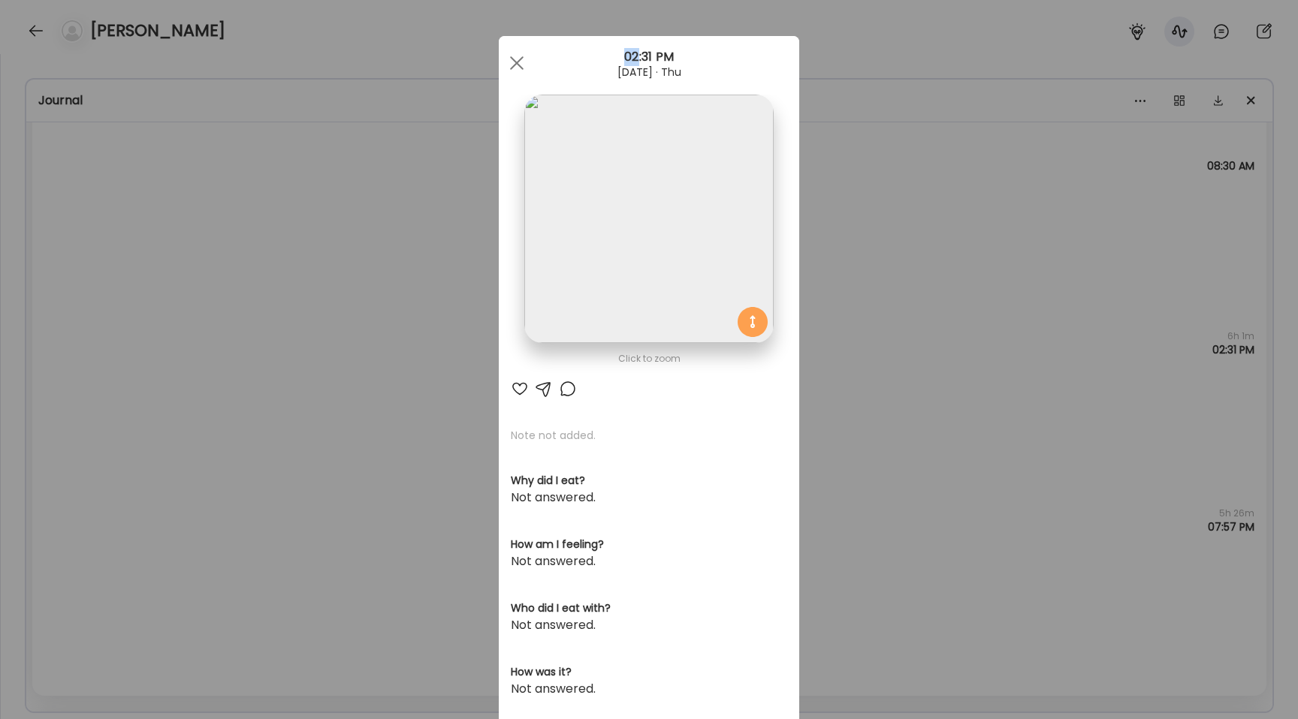
click at [191, 292] on div "Ate Coach Dashboard Wahoo! It’s official Take a moment to set up your Coach Pro…" at bounding box center [649, 359] width 1298 height 719
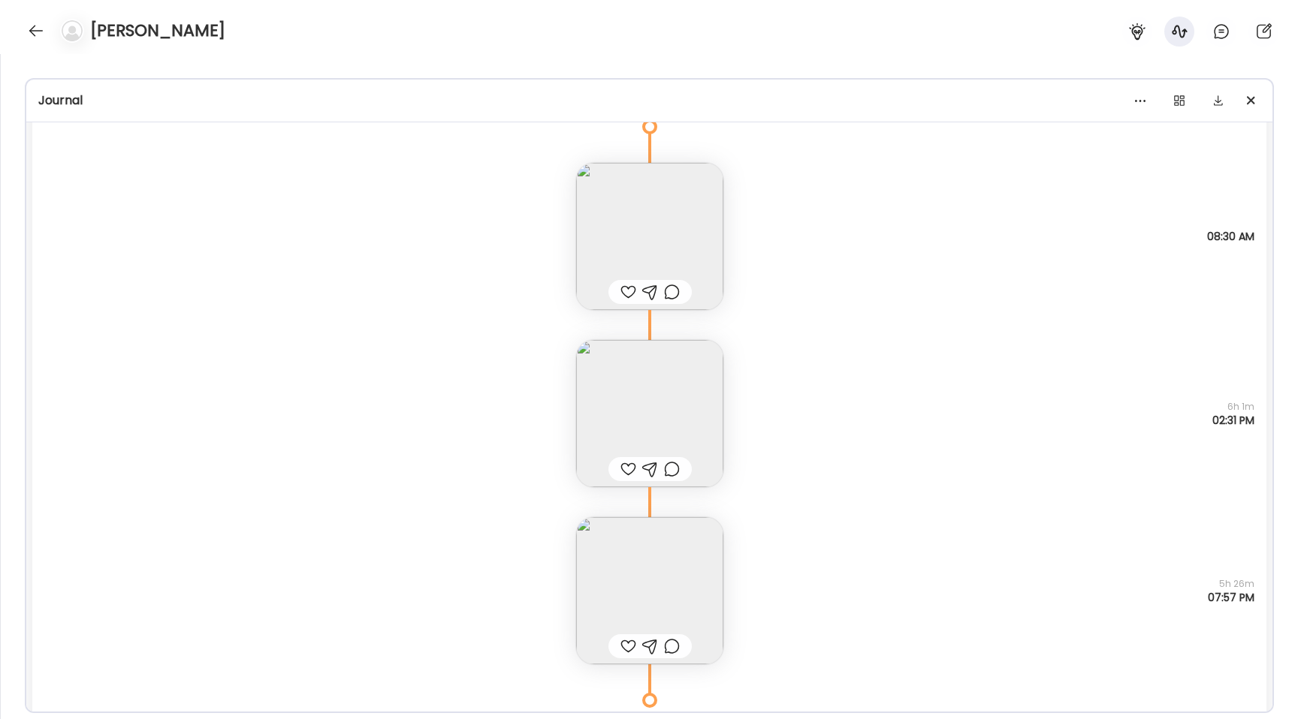
scroll to position [7446, 0]
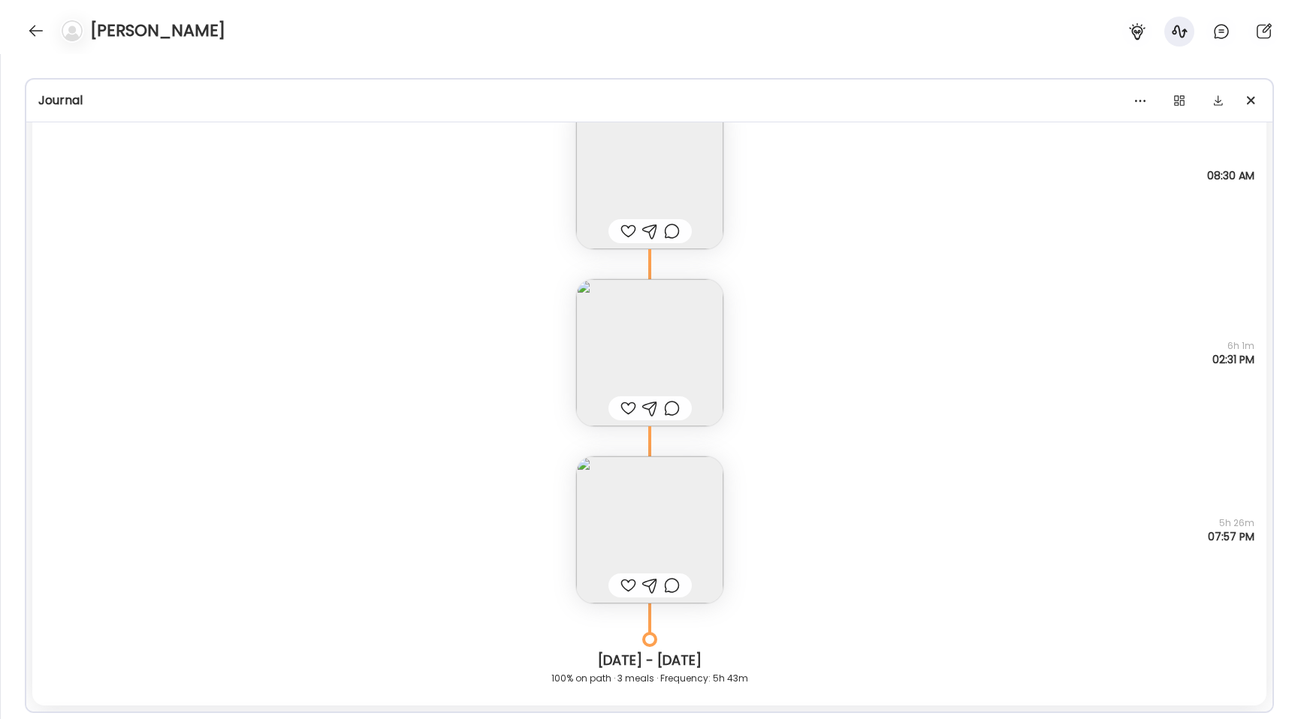
click at [593, 175] on img at bounding box center [649, 175] width 147 height 147
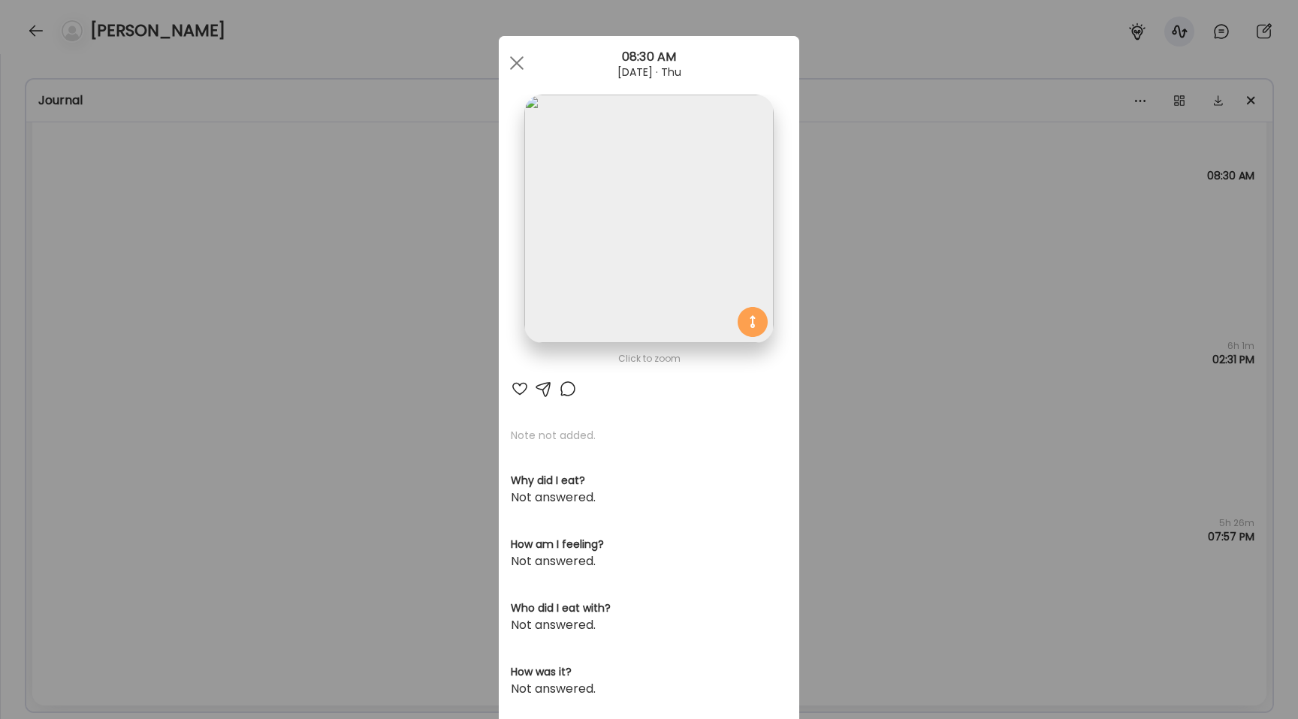
click at [632, 168] on img at bounding box center [648, 219] width 249 height 249
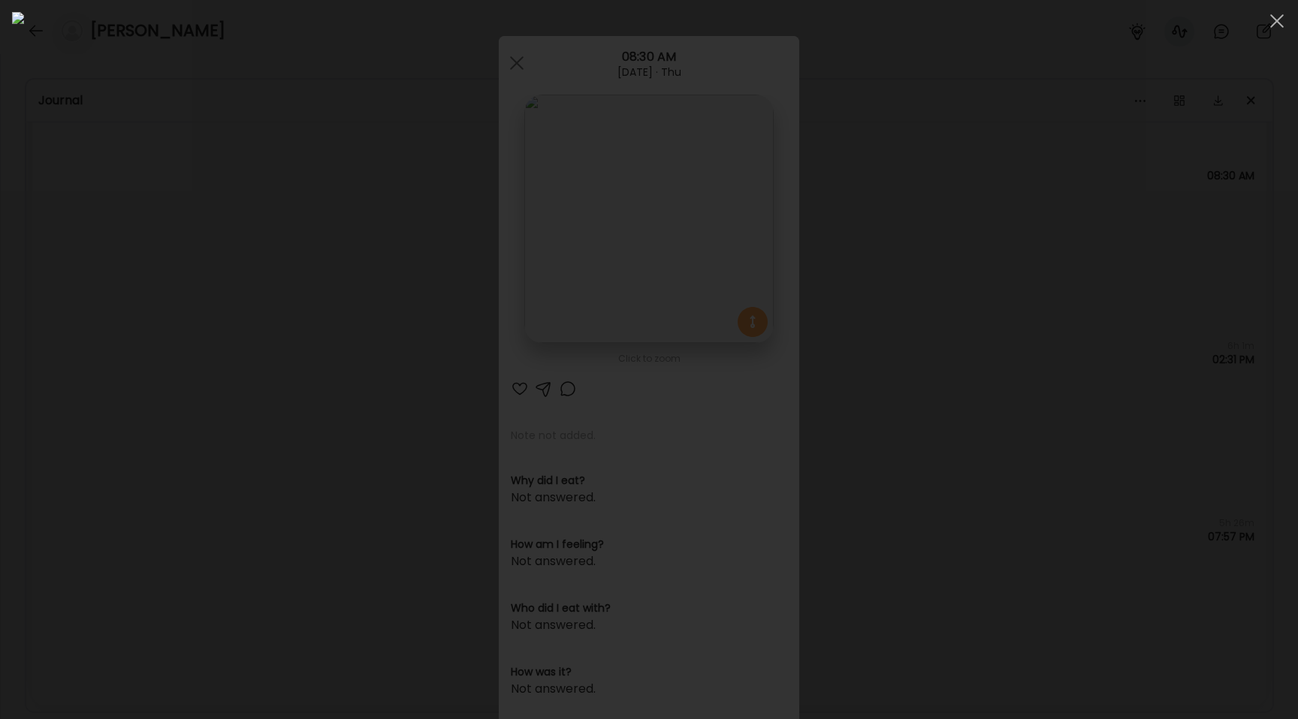
click at [299, 318] on div at bounding box center [649, 359] width 1274 height 695
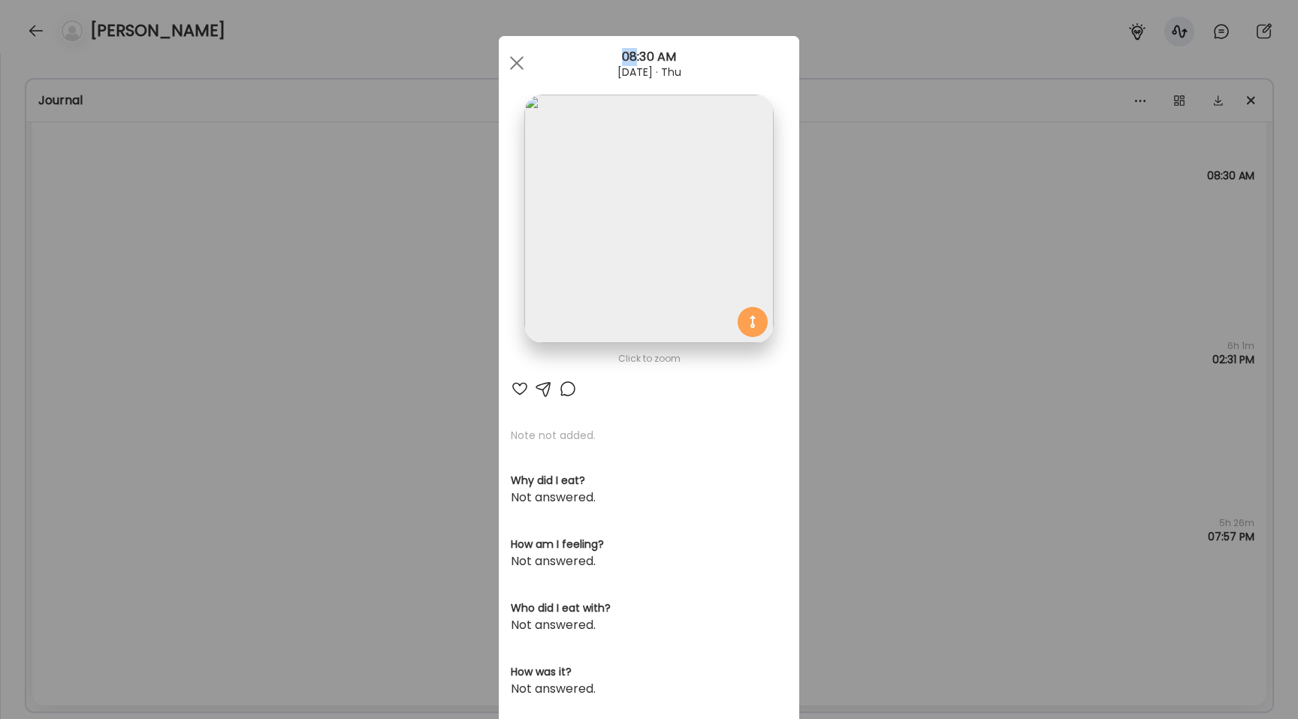
click at [299, 318] on div "Ate Coach Dashboard Wahoo! It’s official Take a moment to set up your Coach Pro…" at bounding box center [649, 359] width 1298 height 719
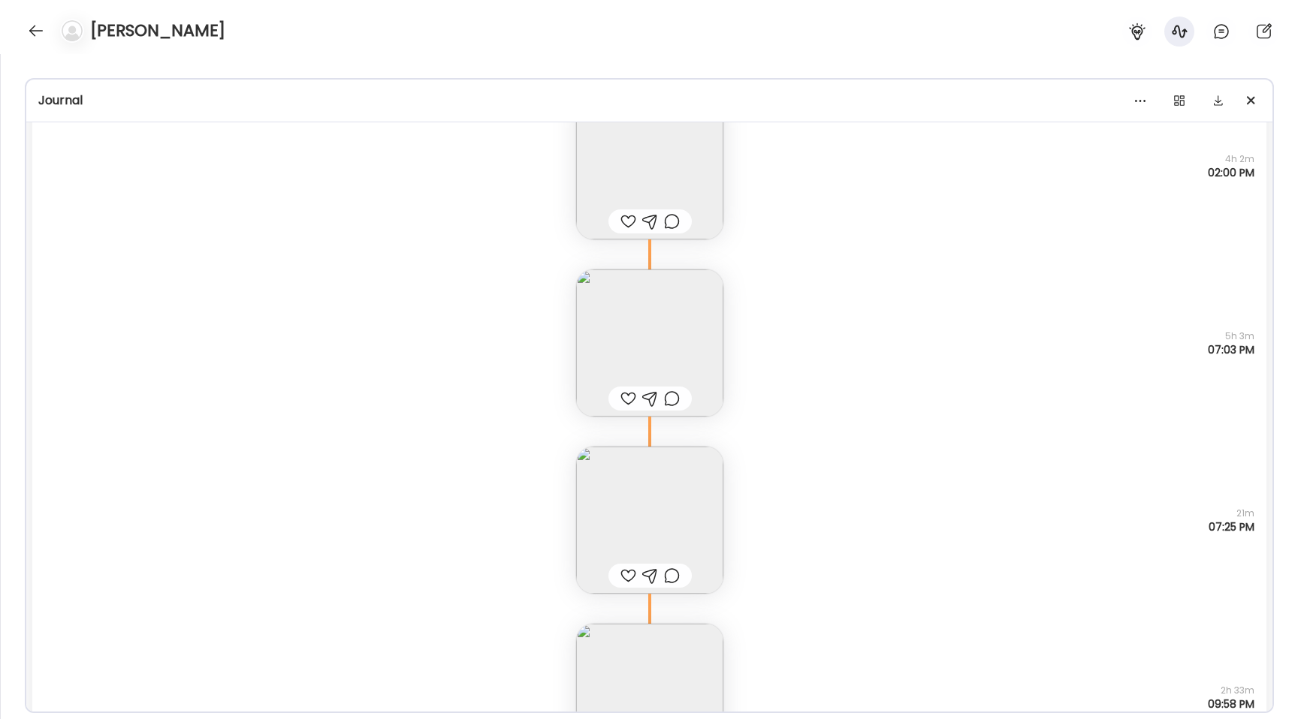
scroll to position [13980, 0]
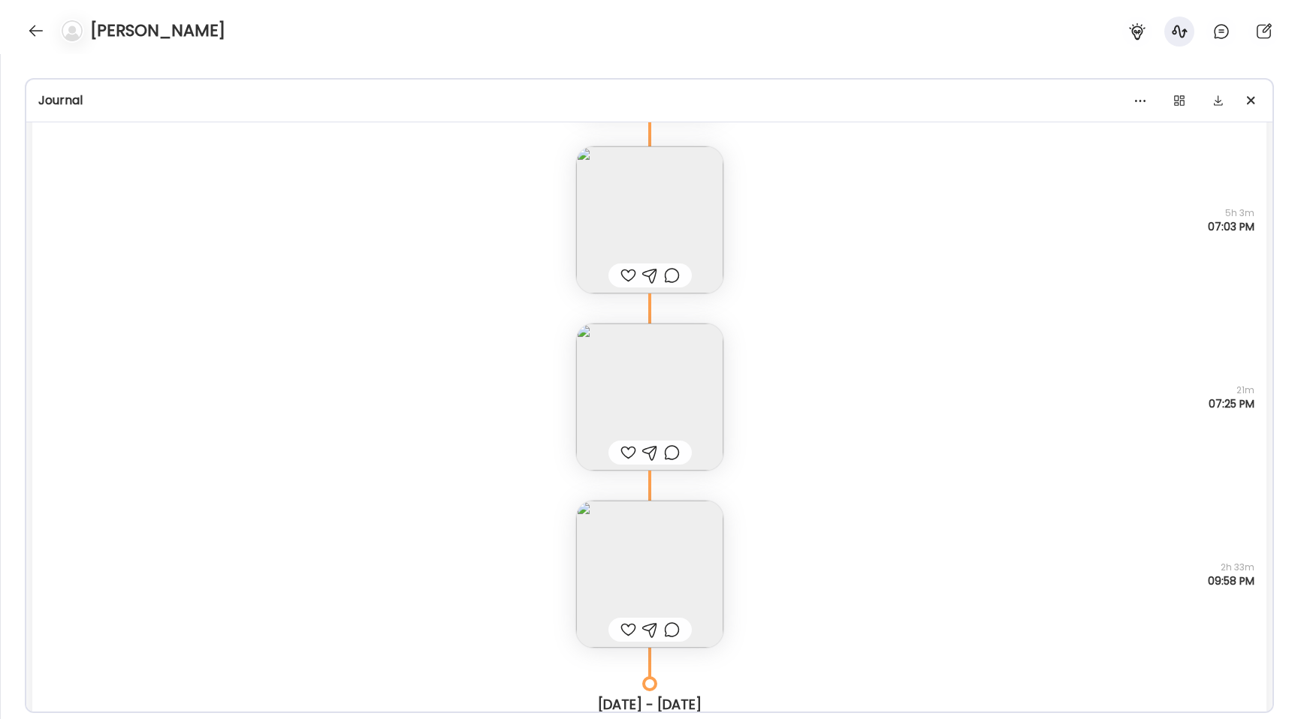
click at [668, 164] on img at bounding box center [649, 219] width 147 height 147
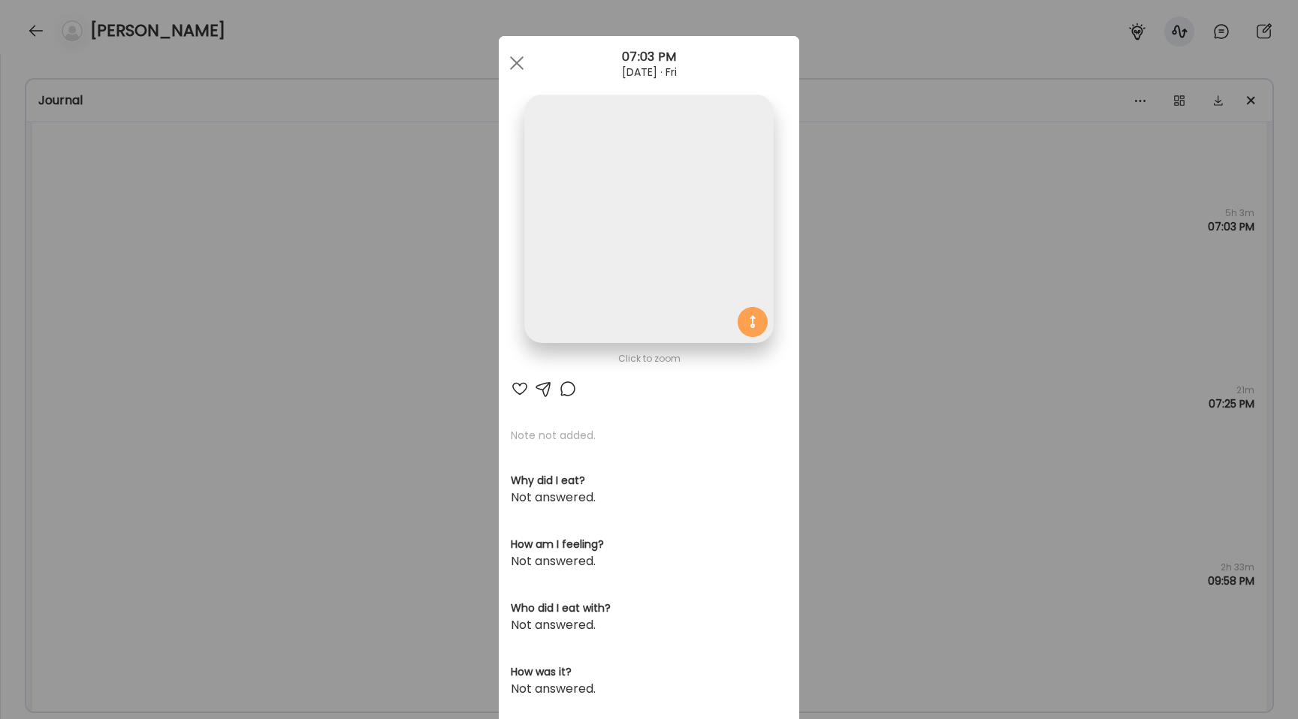
click at [622, 179] on img at bounding box center [648, 219] width 249 height 249
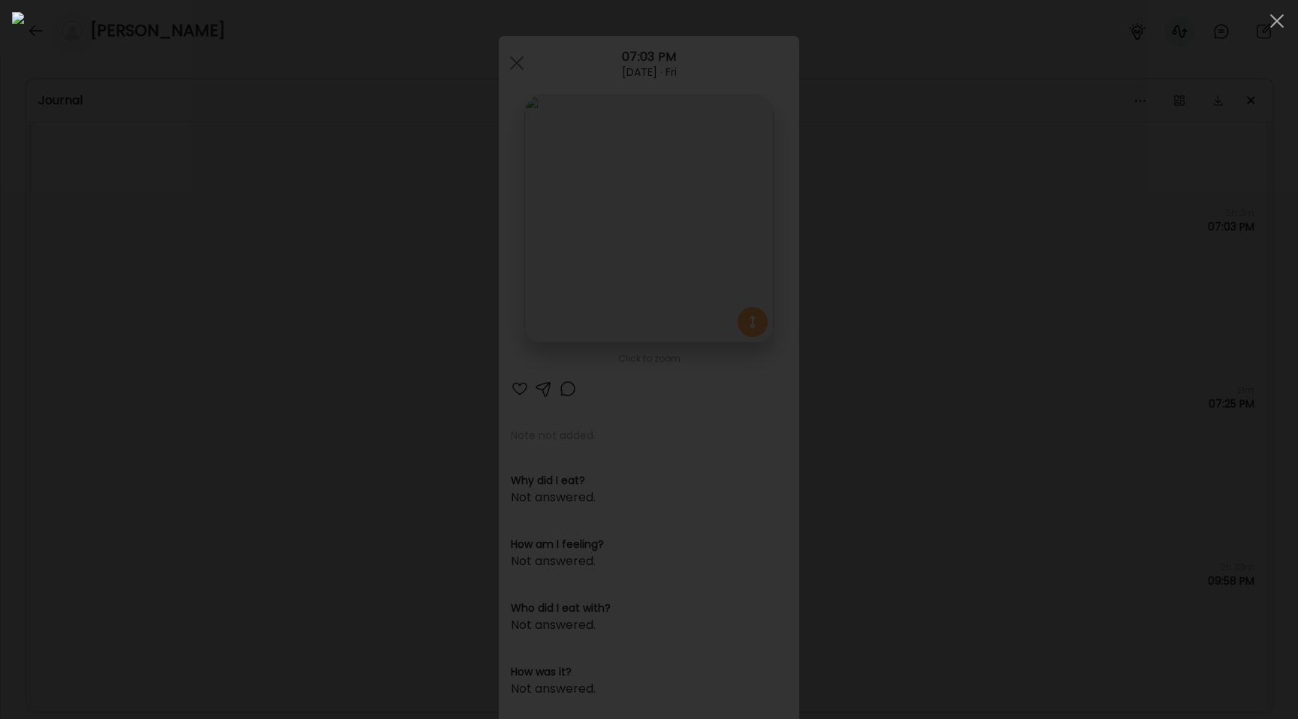
click at [213, 339] on div at bounding box center [649, 359] width 1274 height 695
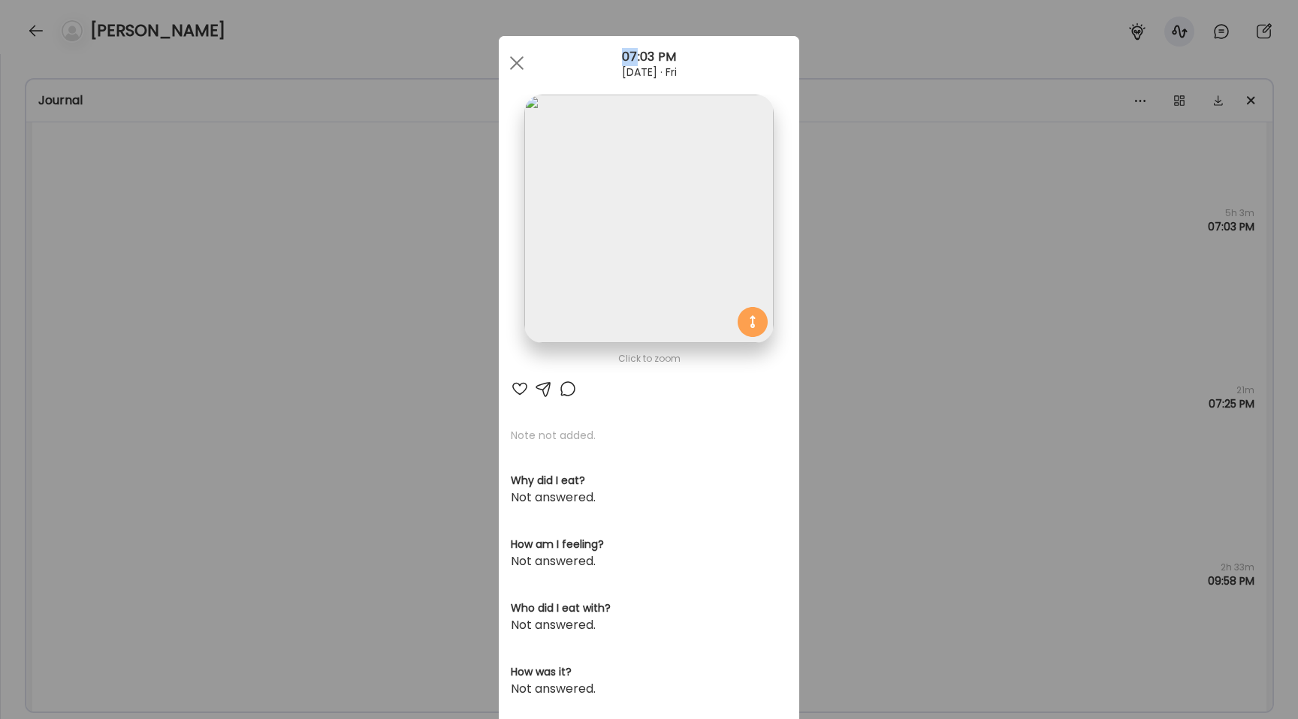
click at [213, 339] on div "Ate Coach Dashboard Wahoo! It’s official Take a moment to set up your Coach Pro…" at bounding box center [649, 359] width 1298 height 719
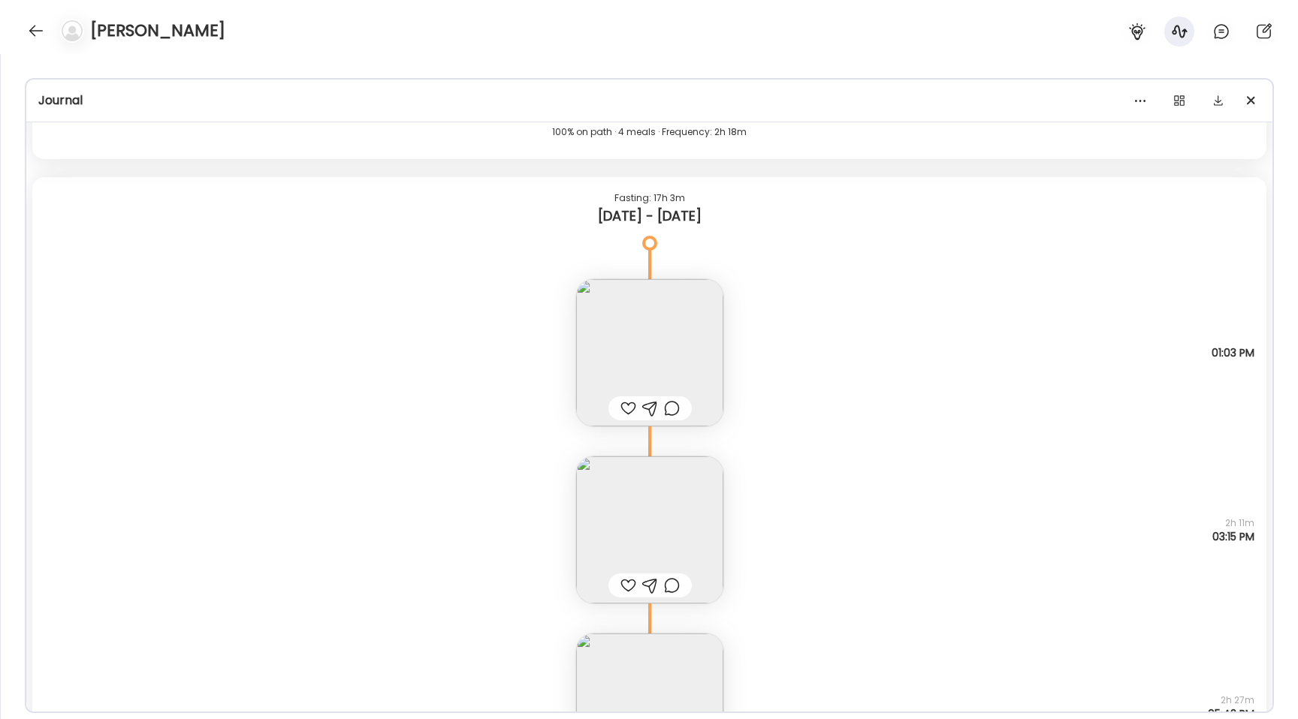
scroll to position [15668, 0]
